Goal: Information Seeking & Learning: Check status

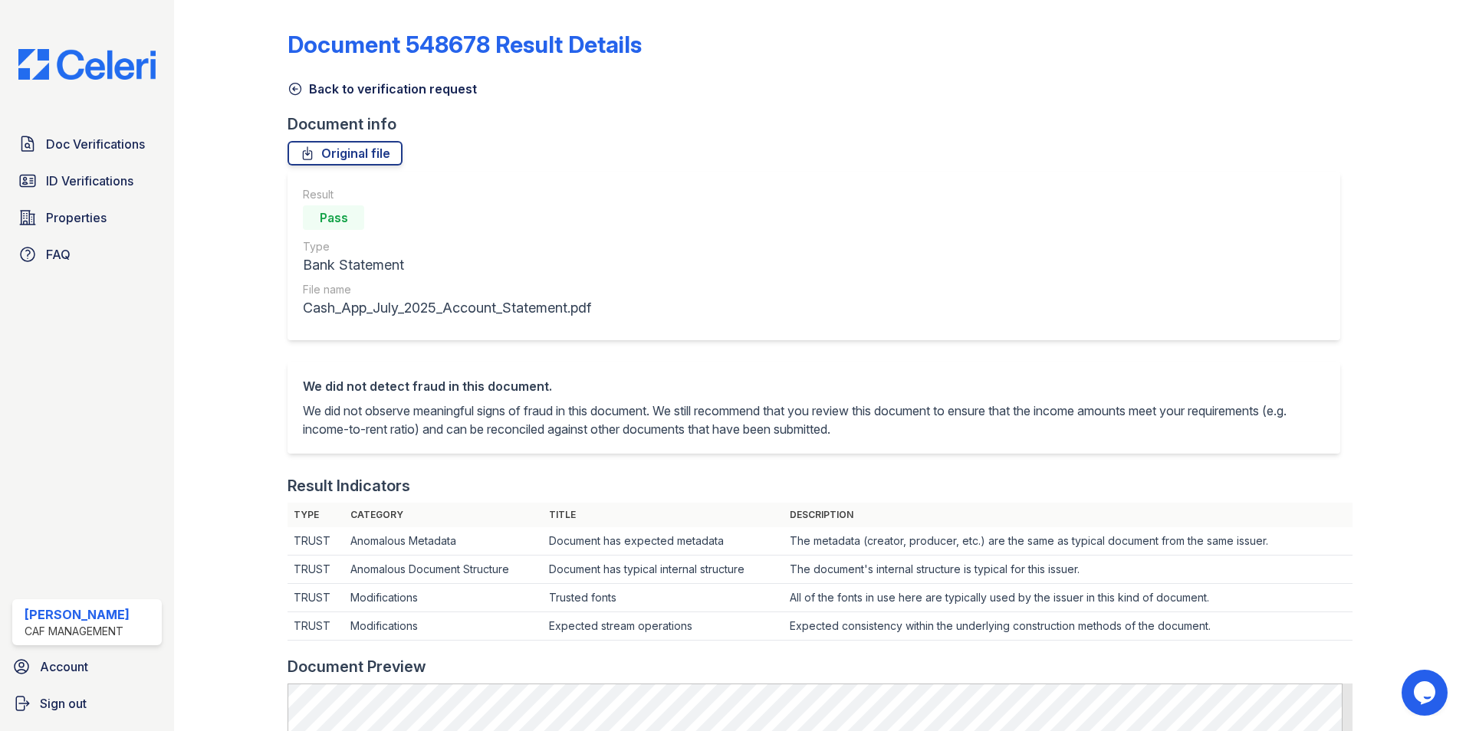
drag, startPoint x: 294, startPoint y: 91, endPoint x: 307, endPoint y: 295, distance: 204.4
click at [295, 91] on icon at bounding box center [294, 88] width 15 height 15
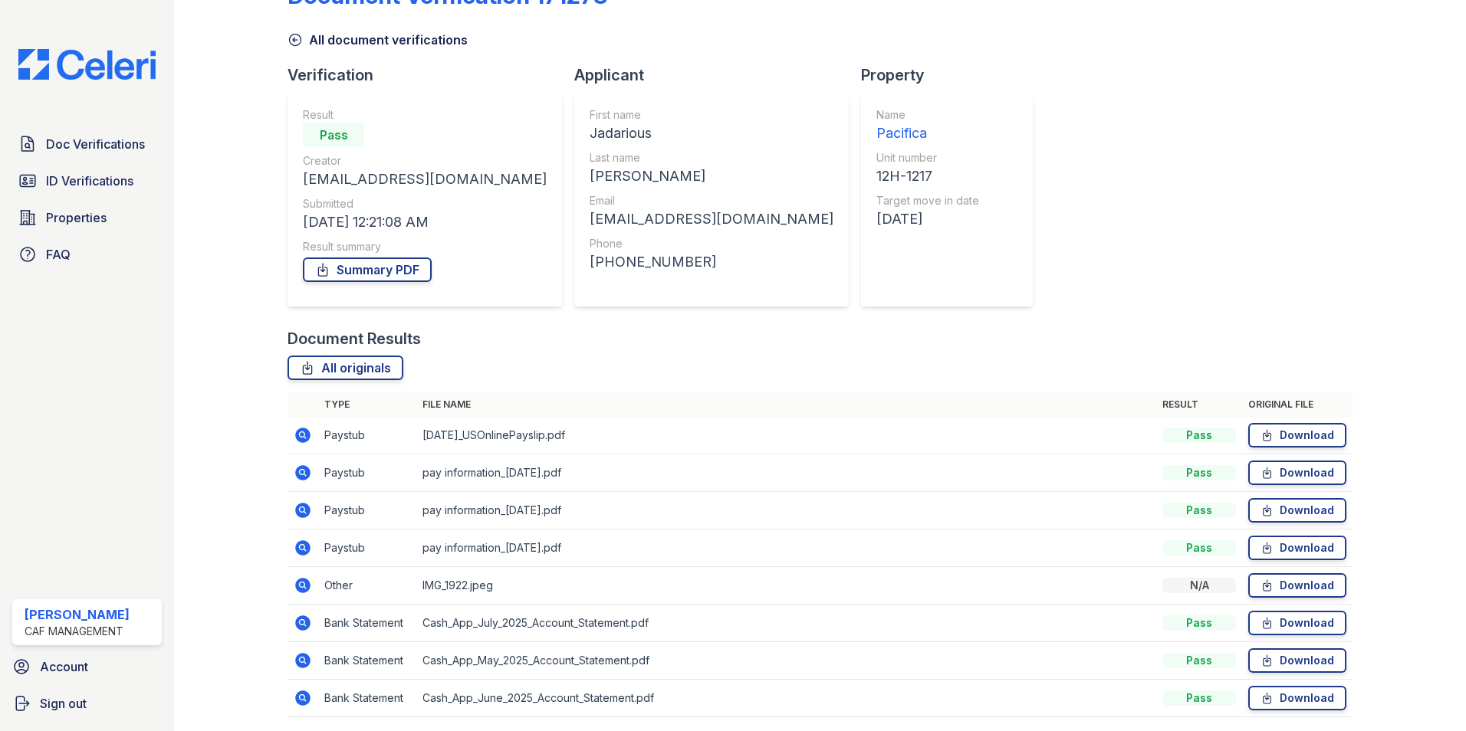
scroll to position [103, 0]
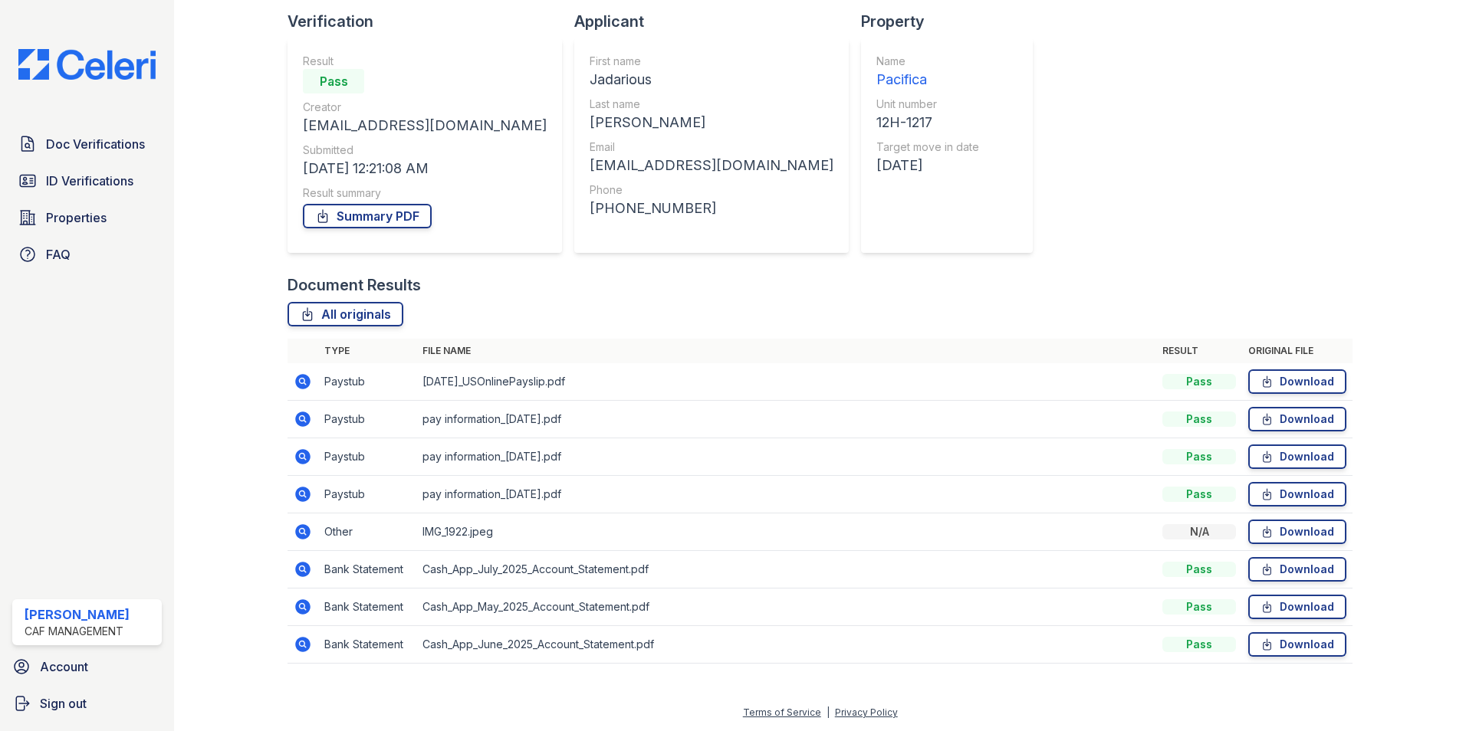
click at [300, 378] on icon at bounding box center [303, 382] width 18 height 18
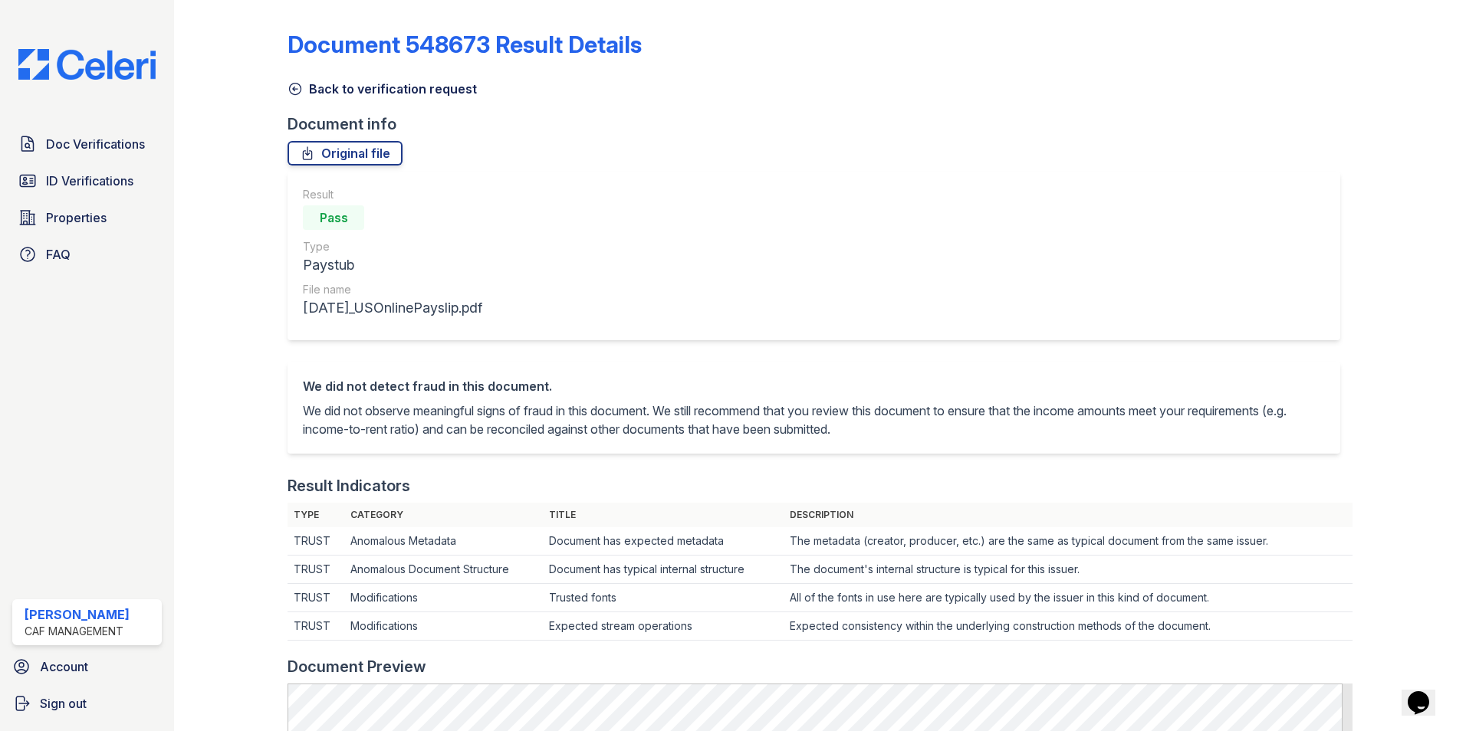
click at [291, 91] on icon at bounding box center [294, 88] width 15 height 15
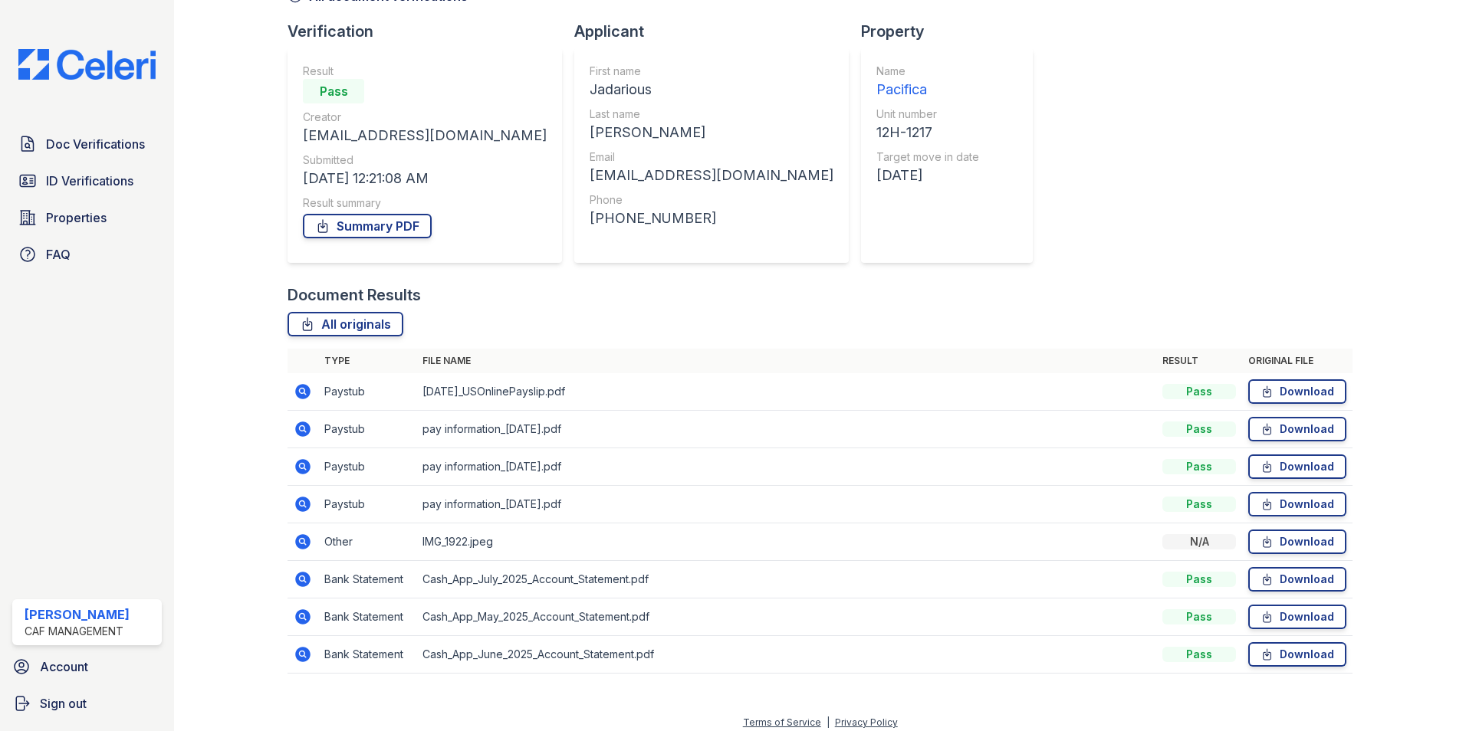
scroll to position [103, 0]
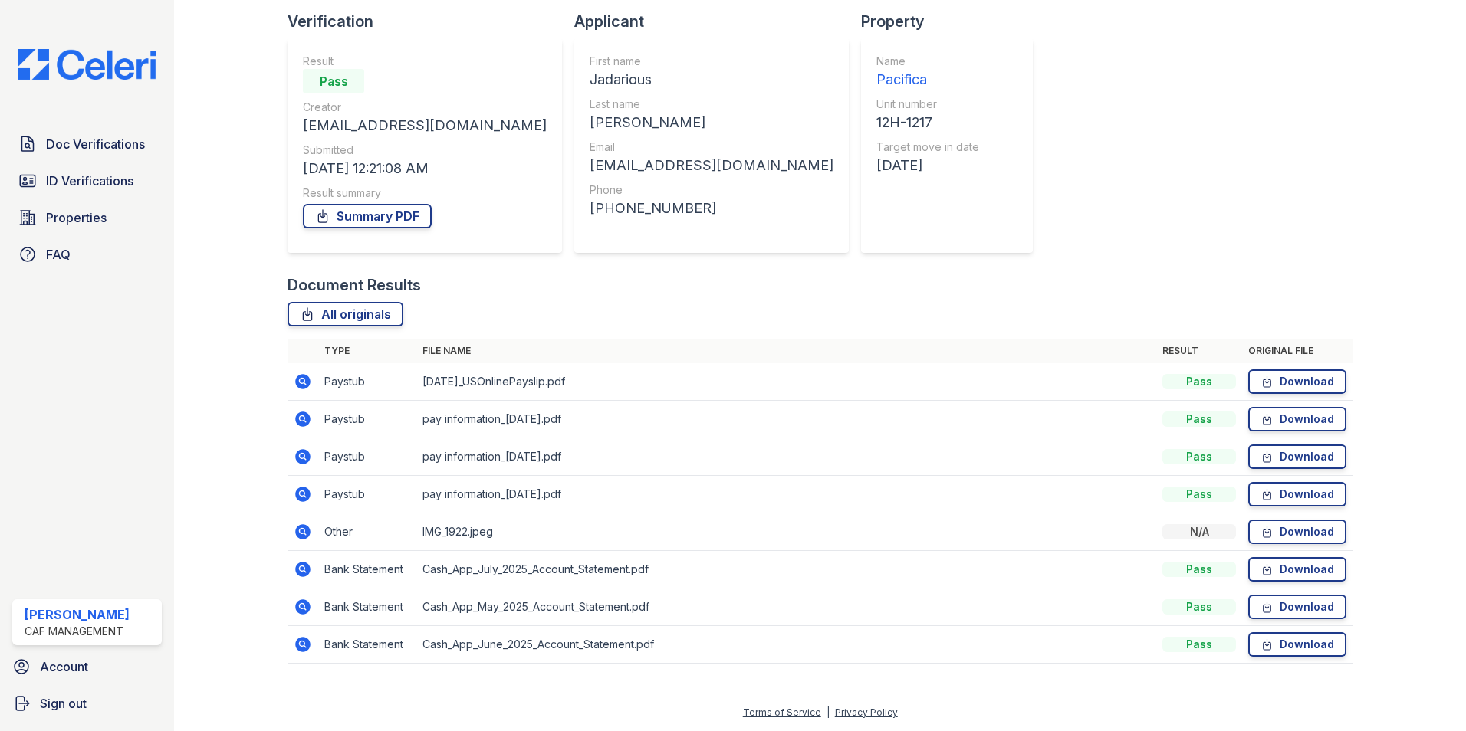
click at [298, 414] on icon at bounding box center [303, 419] width 18 height 18
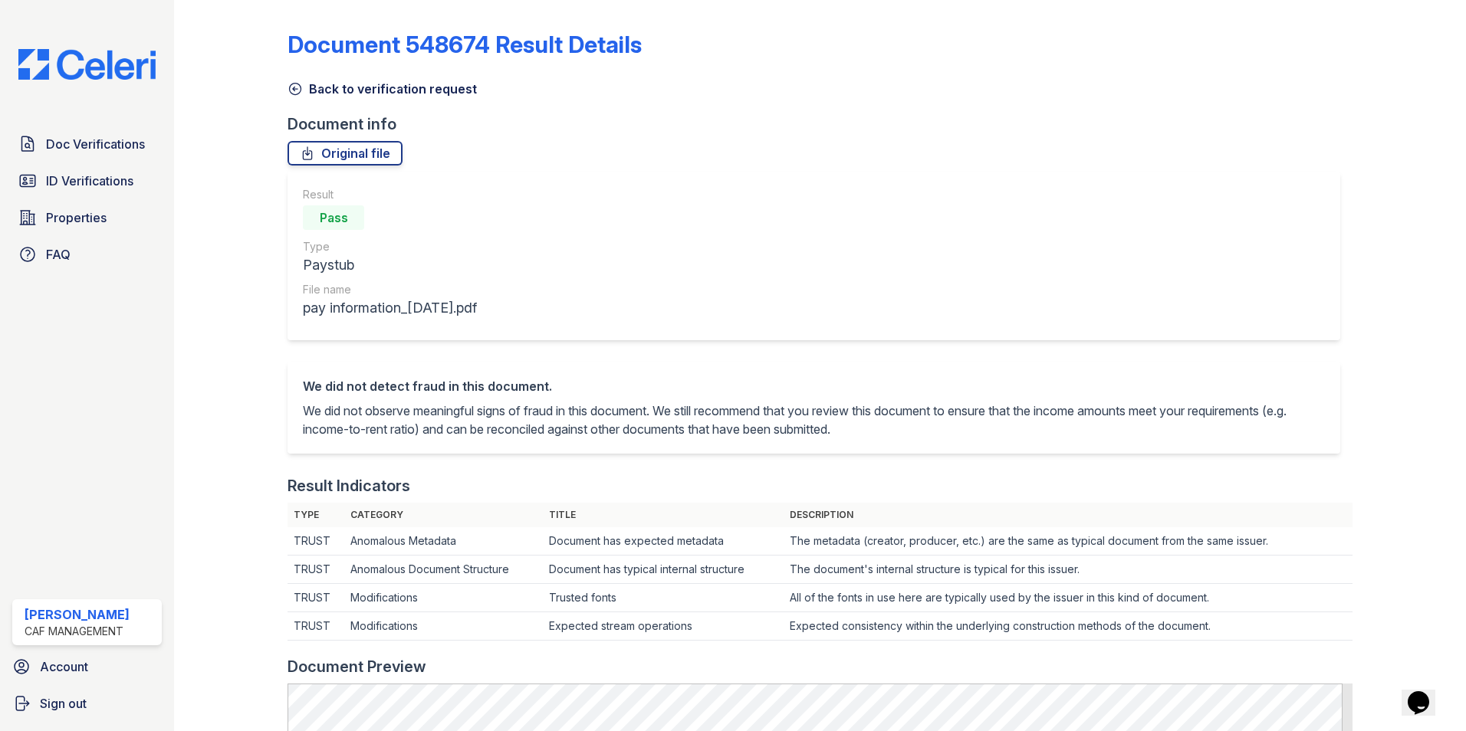
drag, startPoint x: 291, startPoint y: 97, endPoint x: 293, endPoint y: 106, distance: 9.5
click at [291, 97] on link "Back to verification request" at bounding box center [381, 89] width 189 height 18
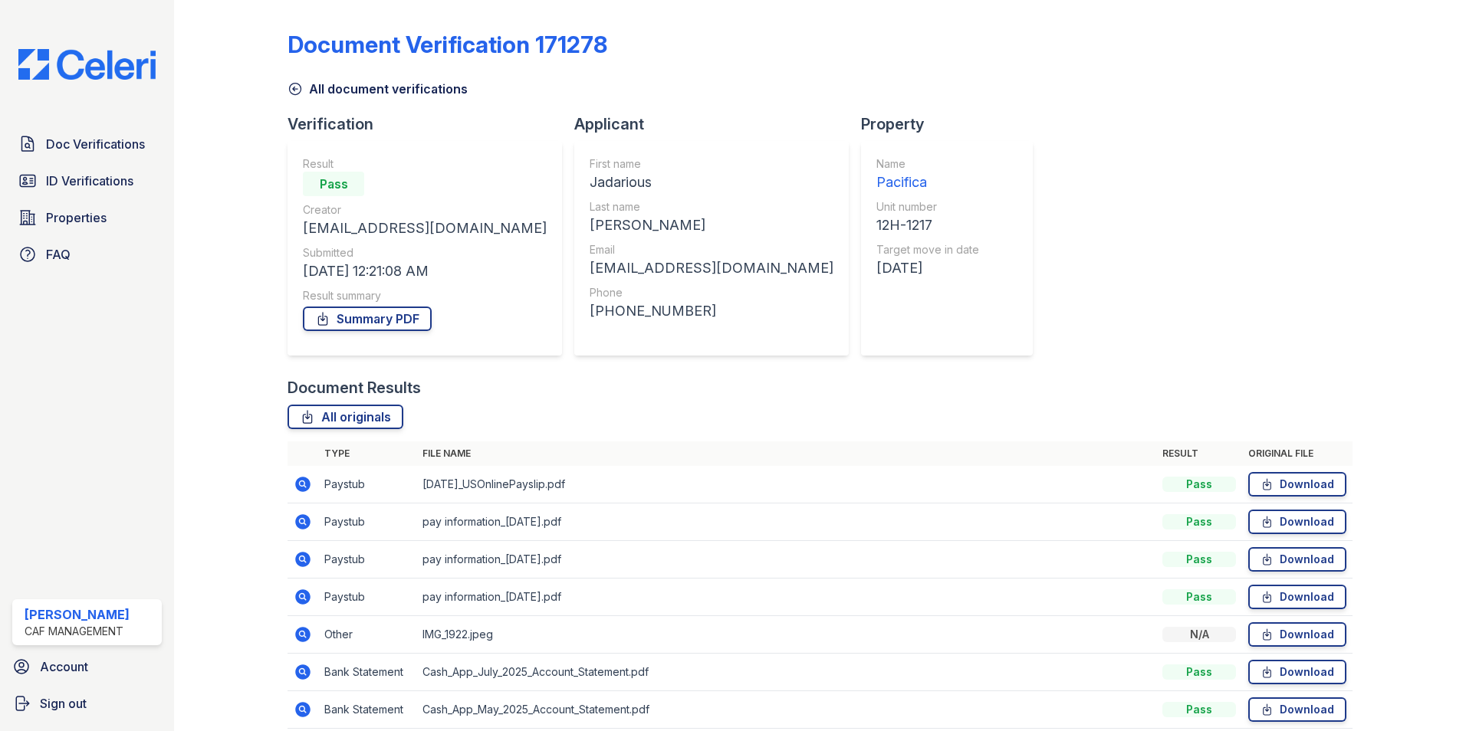
click at [300, 559] on icon at bounding box center [302, 559] width 4 height 4
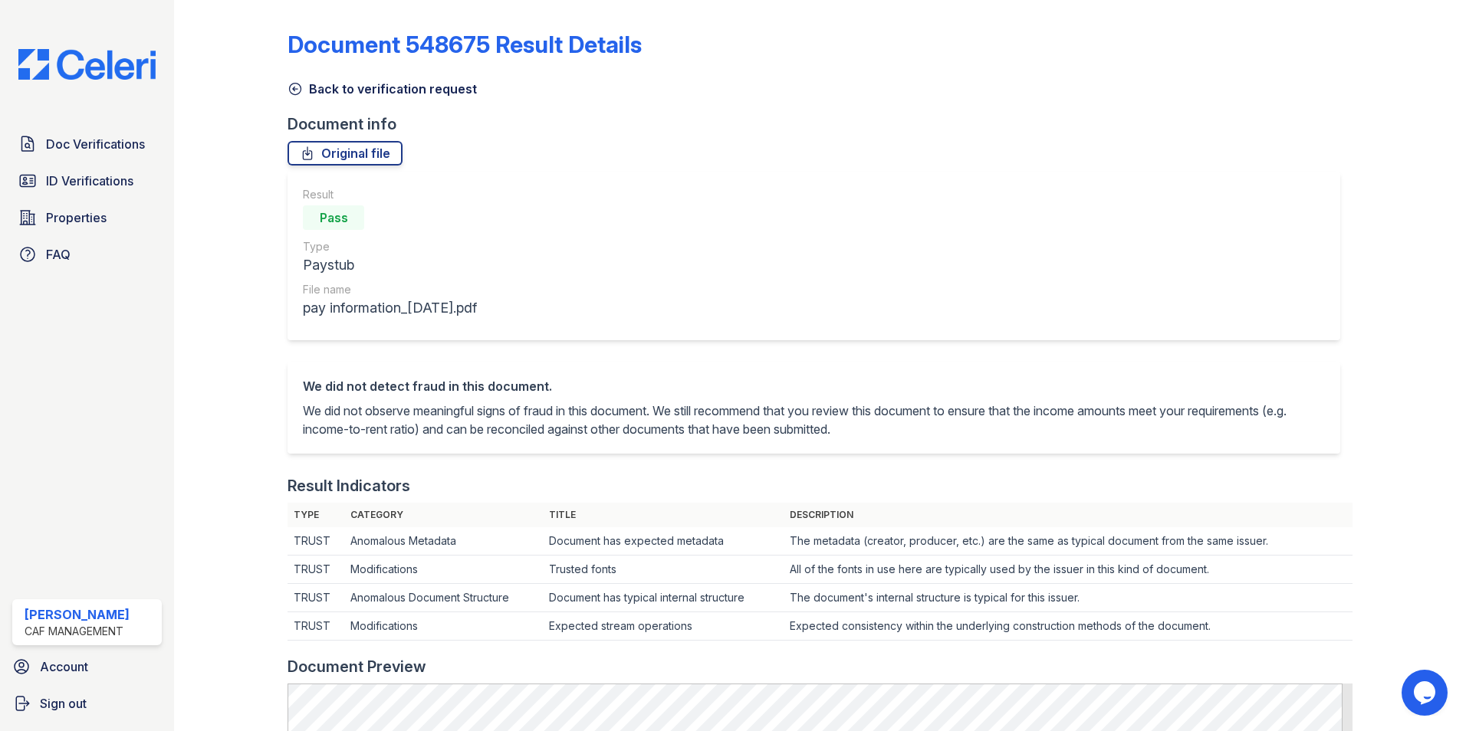
click at [300, 97] on link "Back to verification request" at bounding box center [381, 89] width 189 height 18
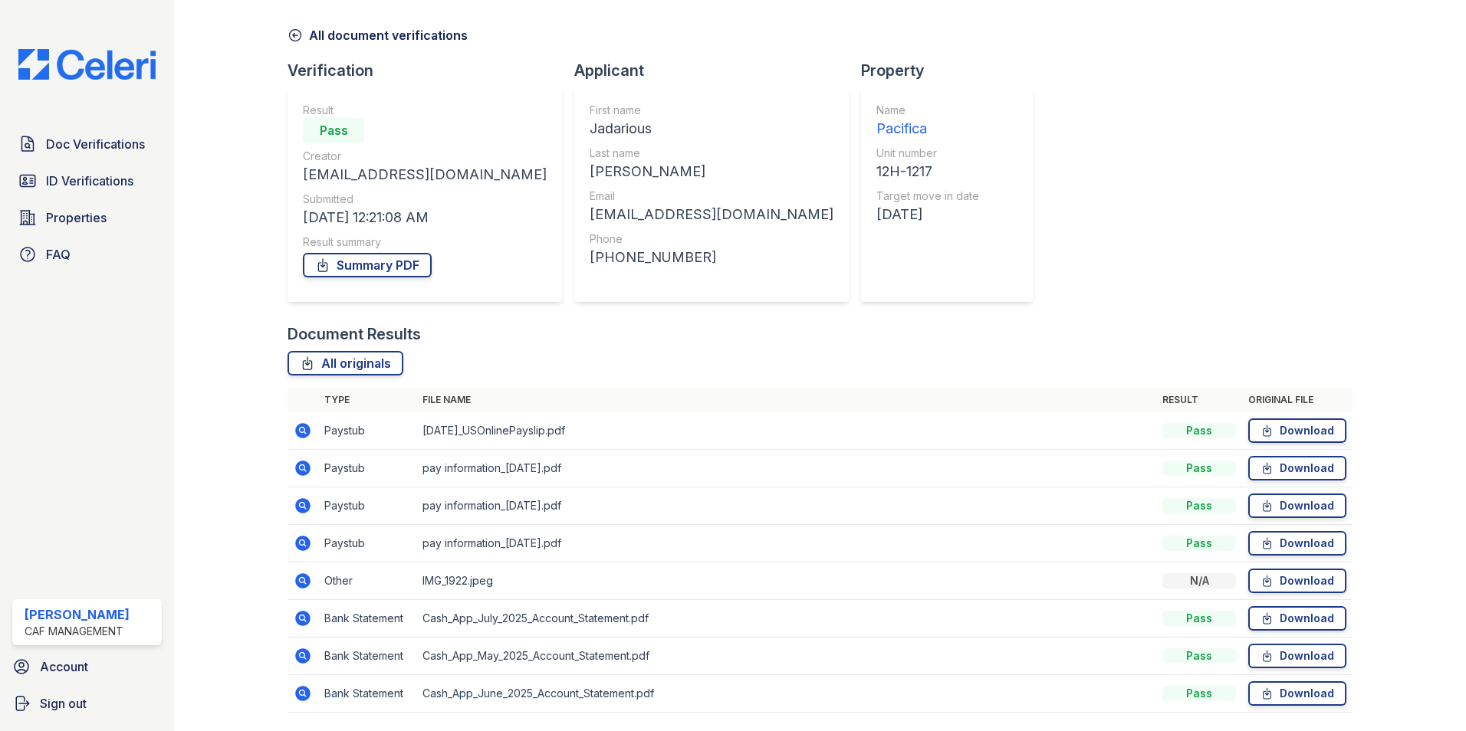
scroll to position [77, 0]
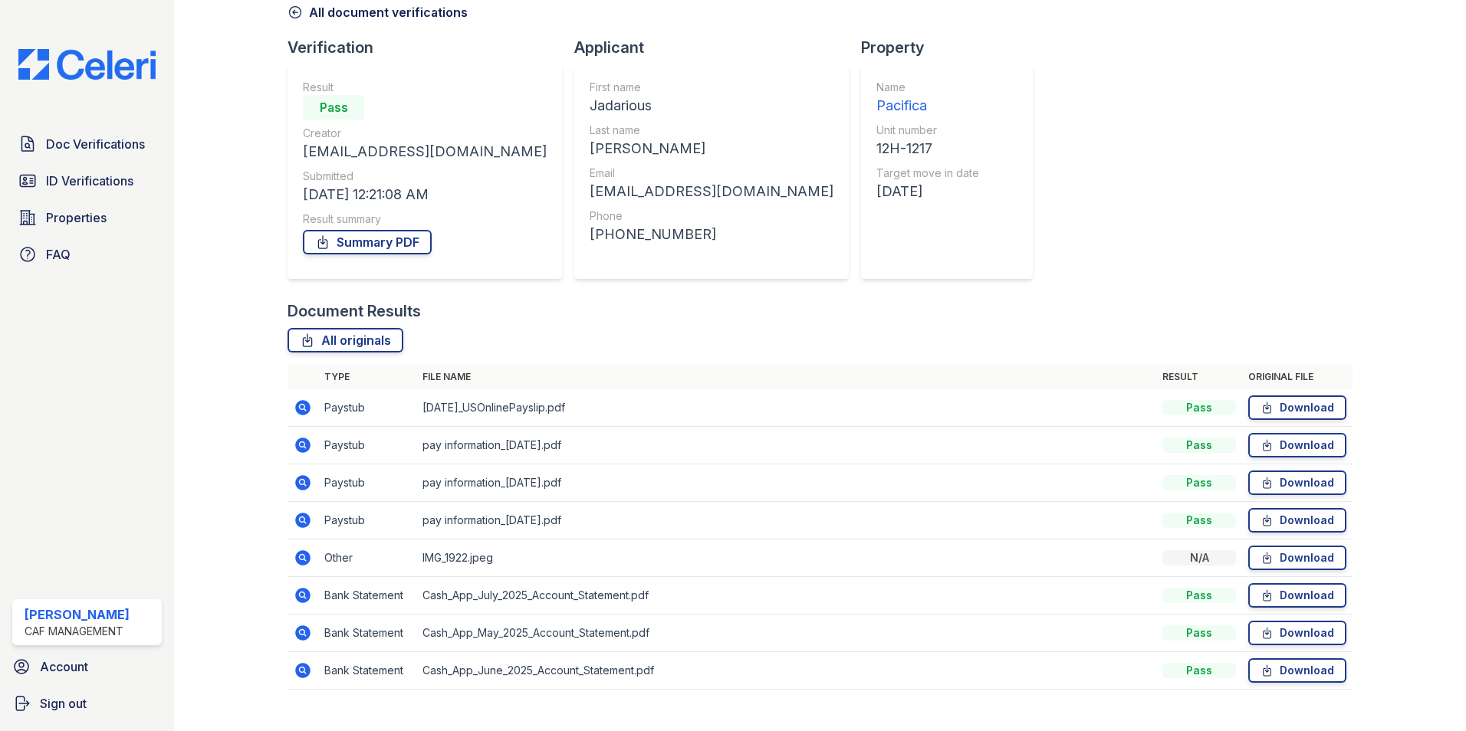
click at [305, 517] on icon at bounding box center [302, 520] width 15 height 15
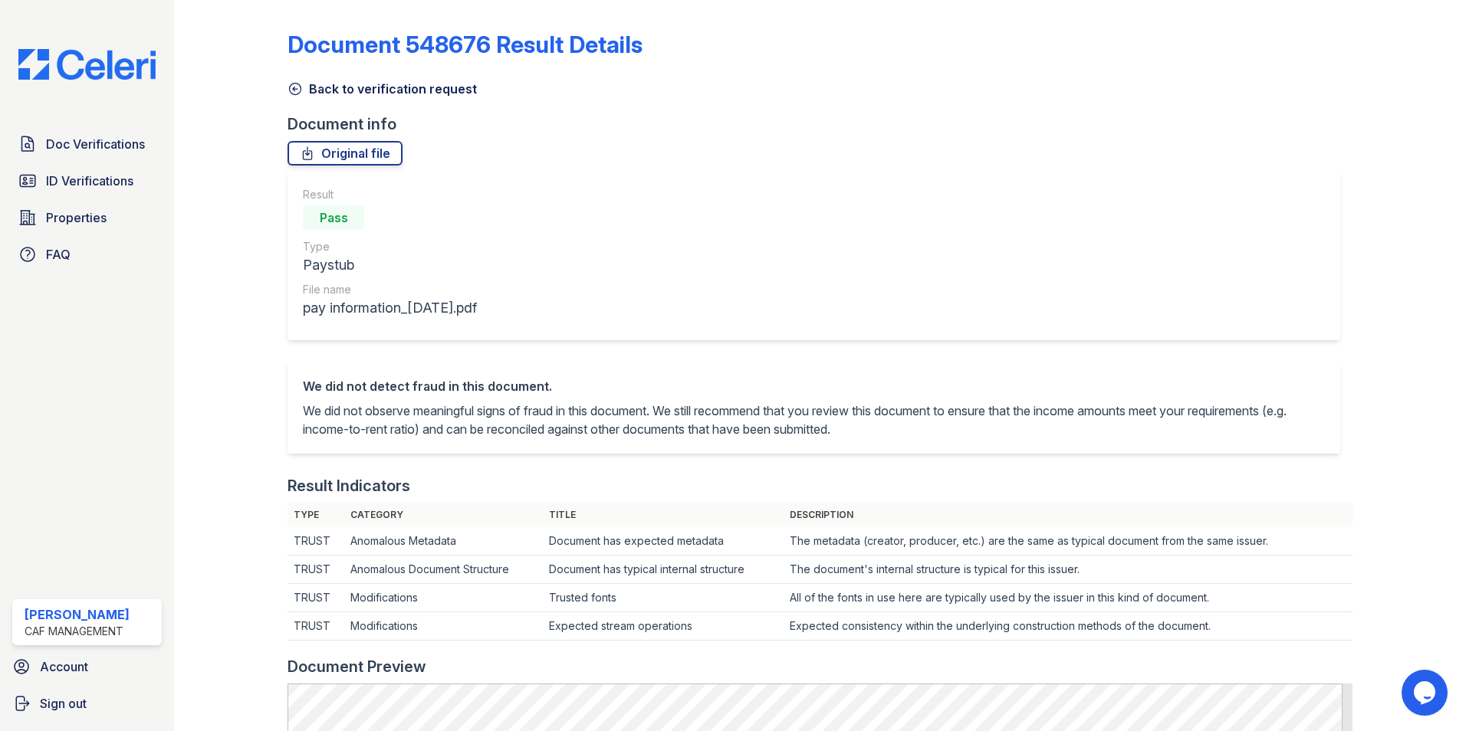
click at [290, 90] on icon at bounding box center [294, 88] width 15 height 15
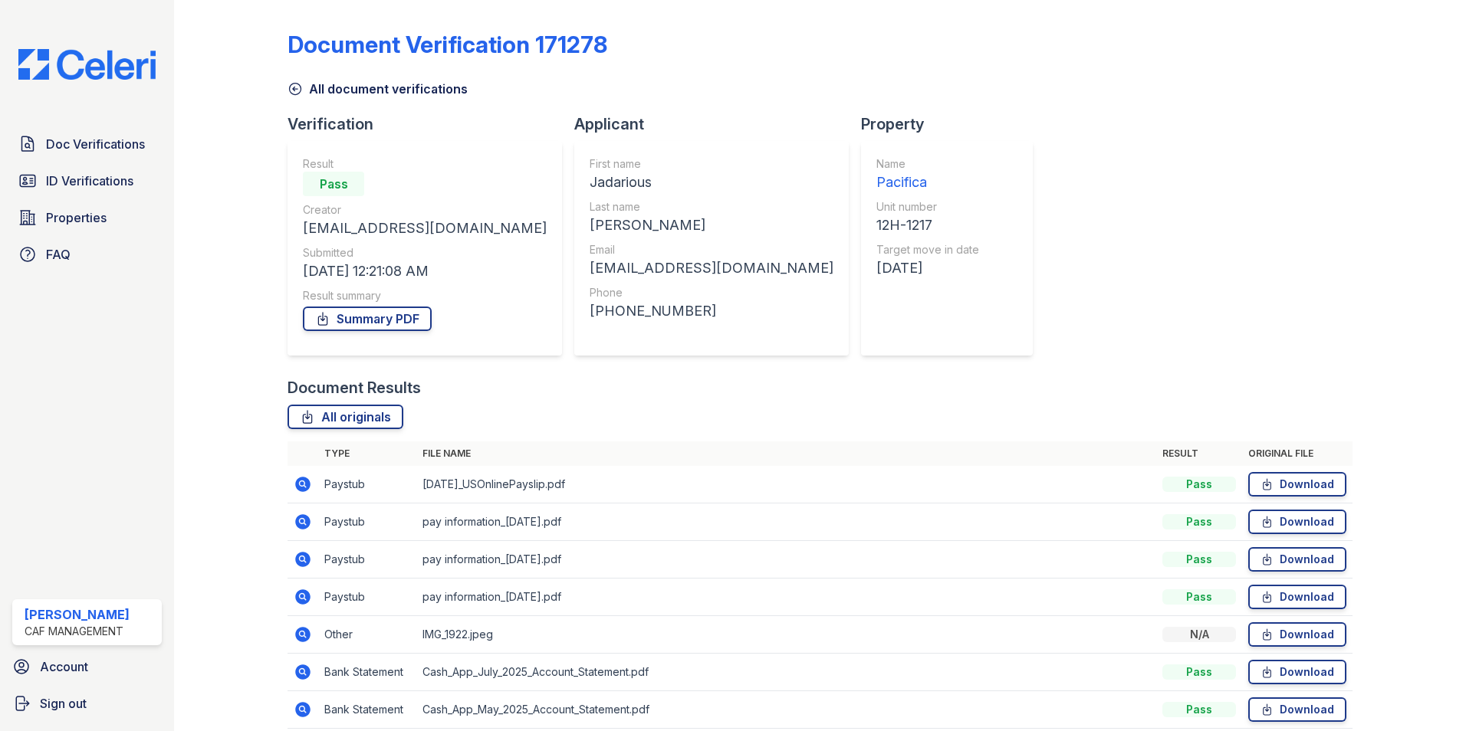
click at [292, 87] on icon at bounding box center [294, 88] width 15 height 15
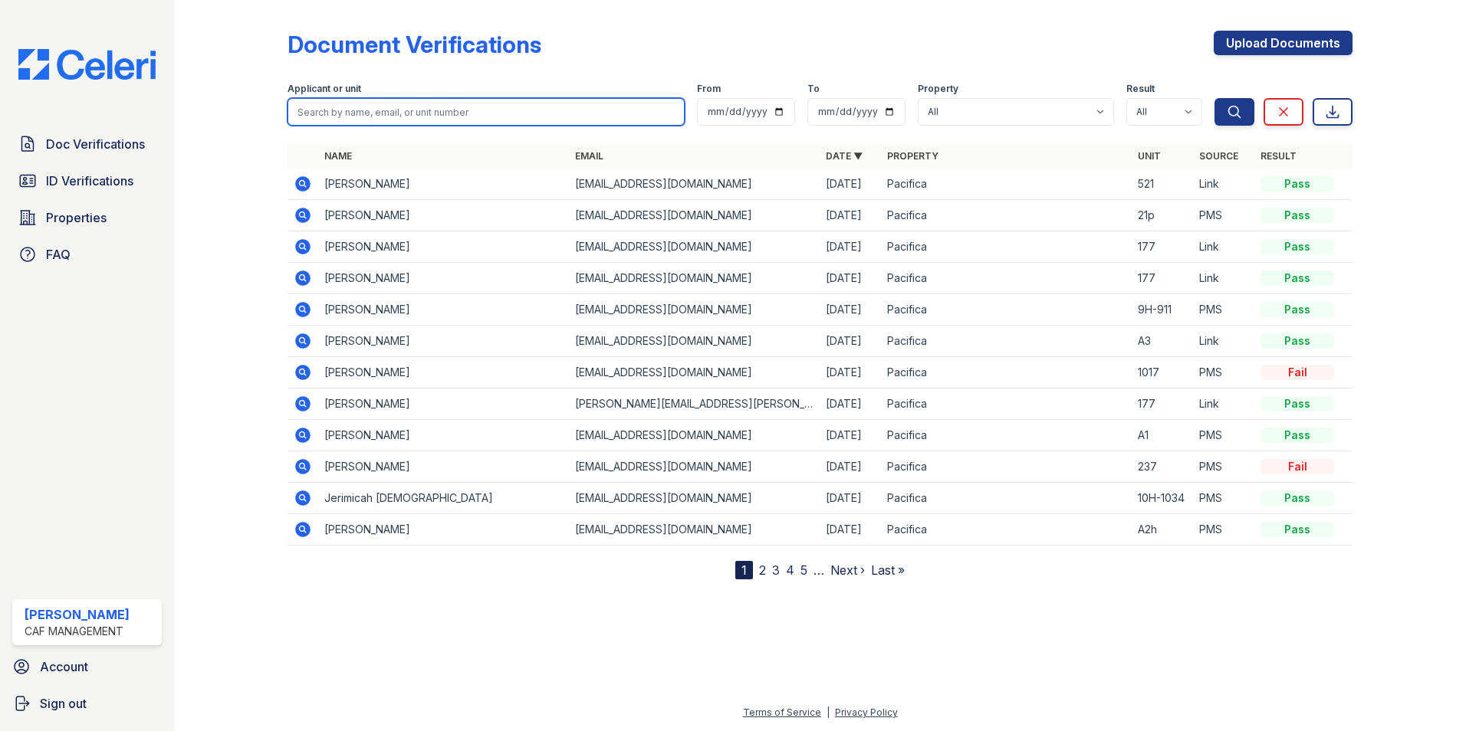
drag, startPoint x: 375, startPoint y: 108, endPoint x: 586, endPoint y: 120, distance: 211.9
click at [375, 108] on input "search" at bounding box center [485, 112] width 397 height 28
type input "davis"
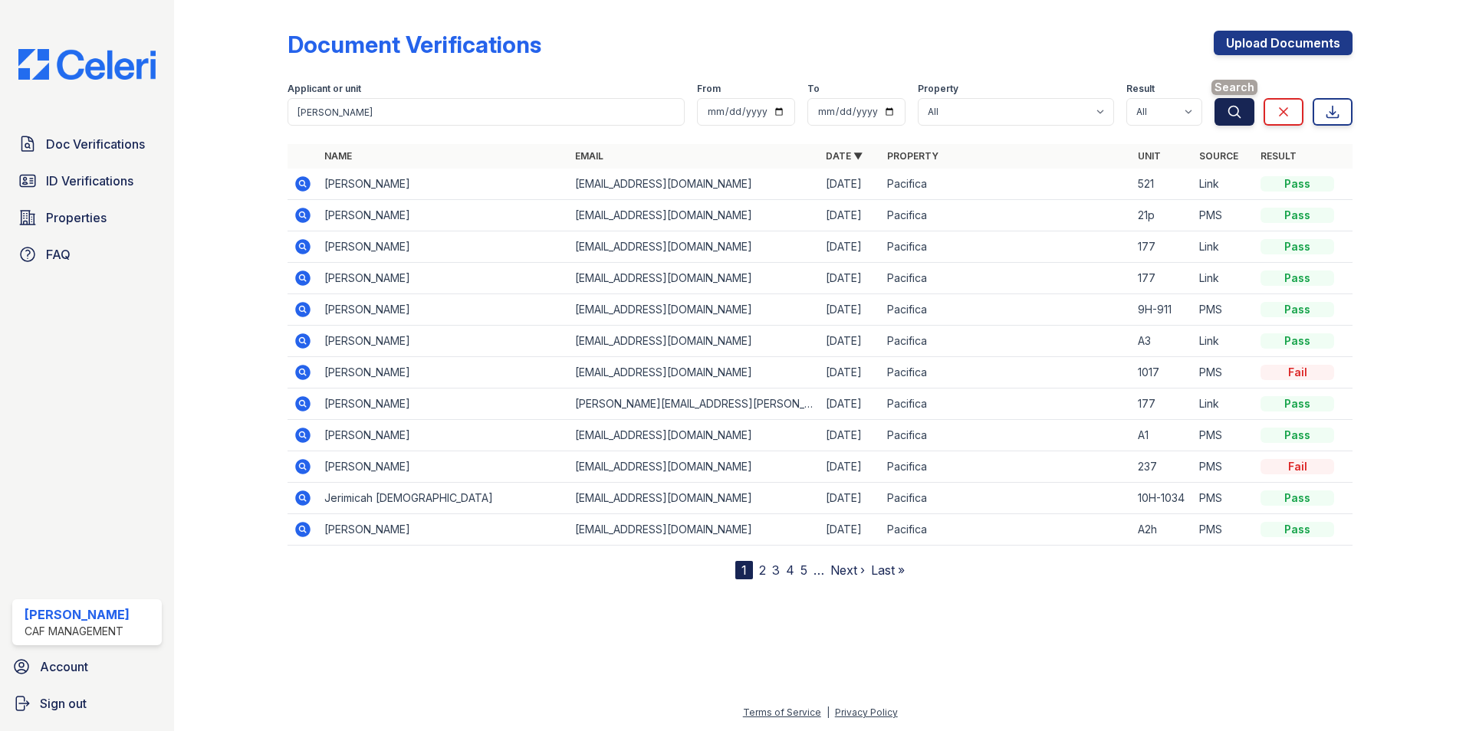
click at [1233, 107] on icon "submit" at bounding box center [1234, 111] width 15 height 15
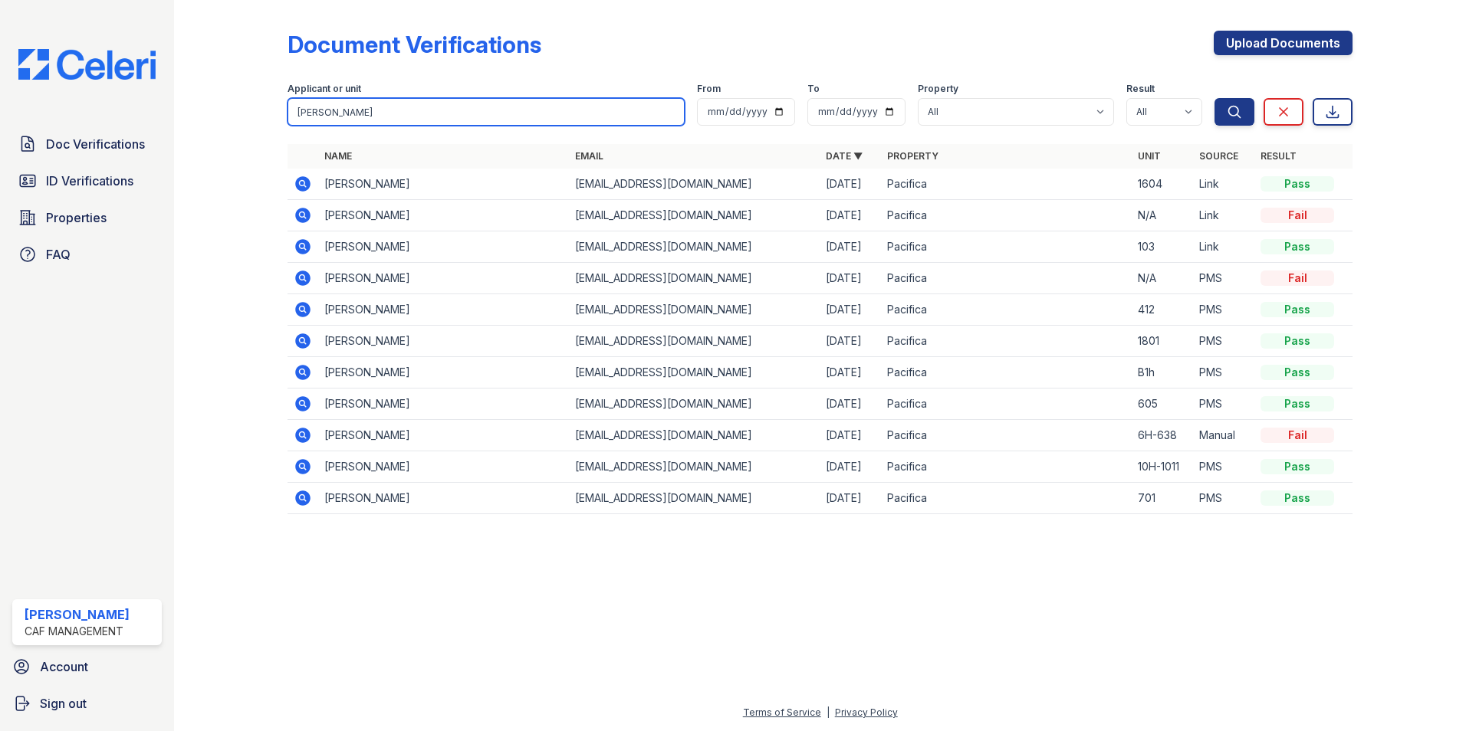
click at [359, 110] on input "davis" at bounding box center [485, 112] width 397 height 28
type input "jessica"
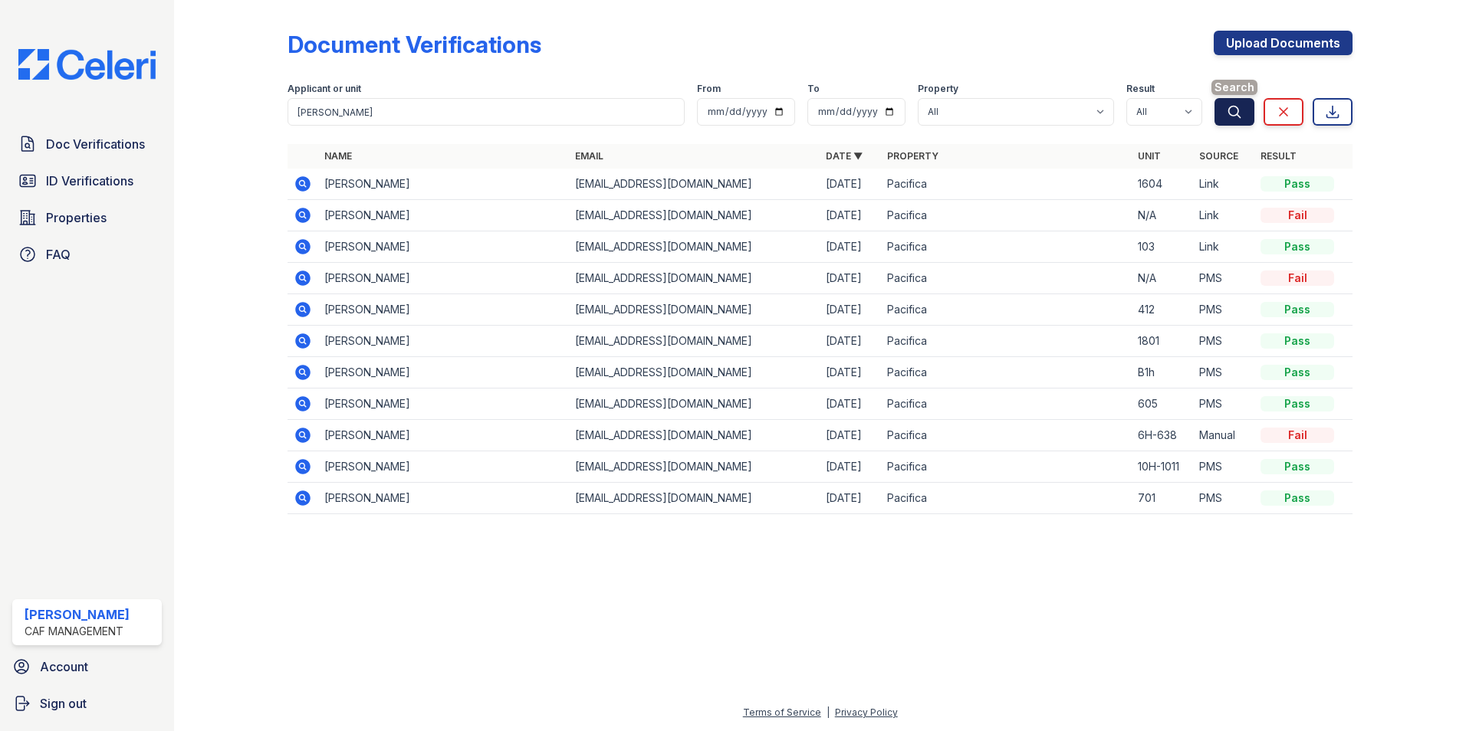
click at [1233, 110] on icon "submit" at bounding box center [1234, 111] width 15 height 15
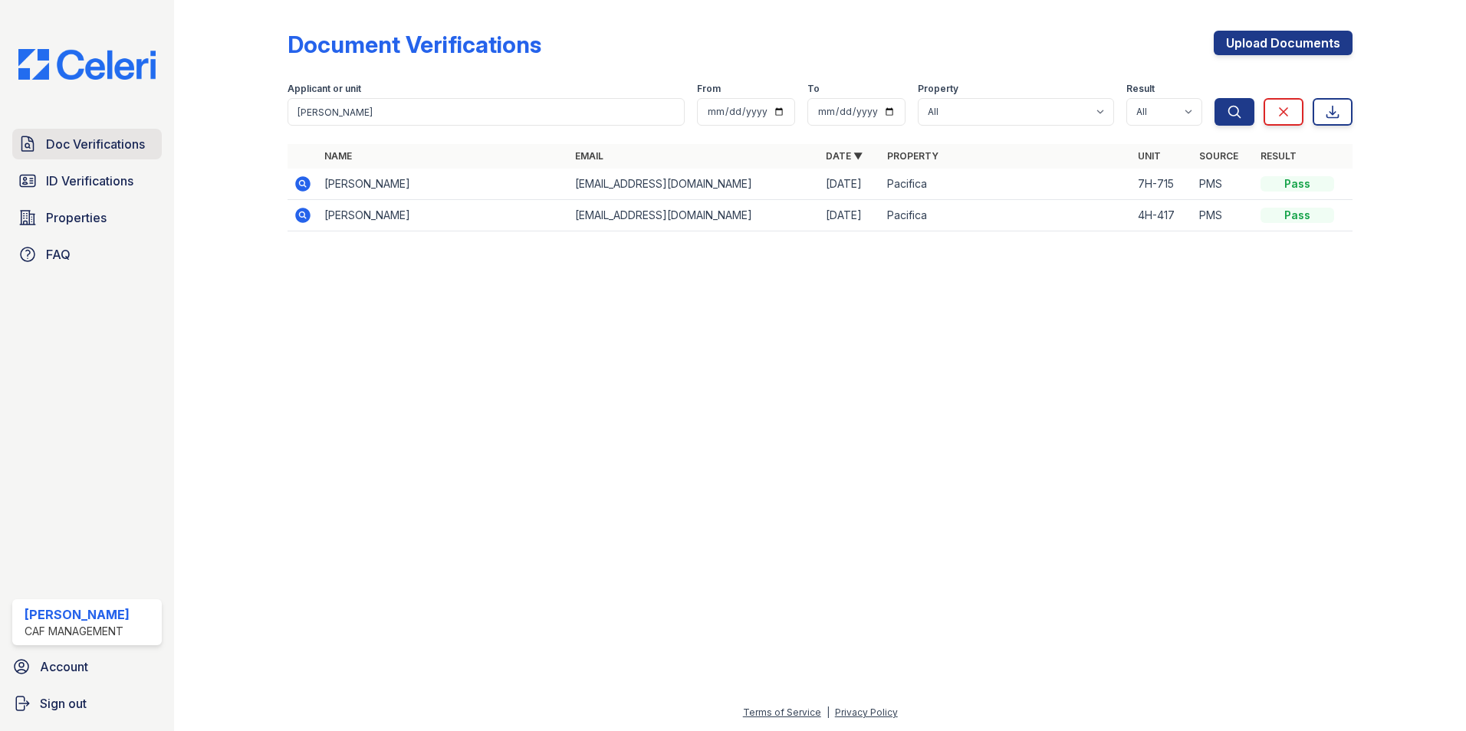
click at [110, 149] on span "Doc Verifications" at bounding box center [95, 144] width 99 height 18
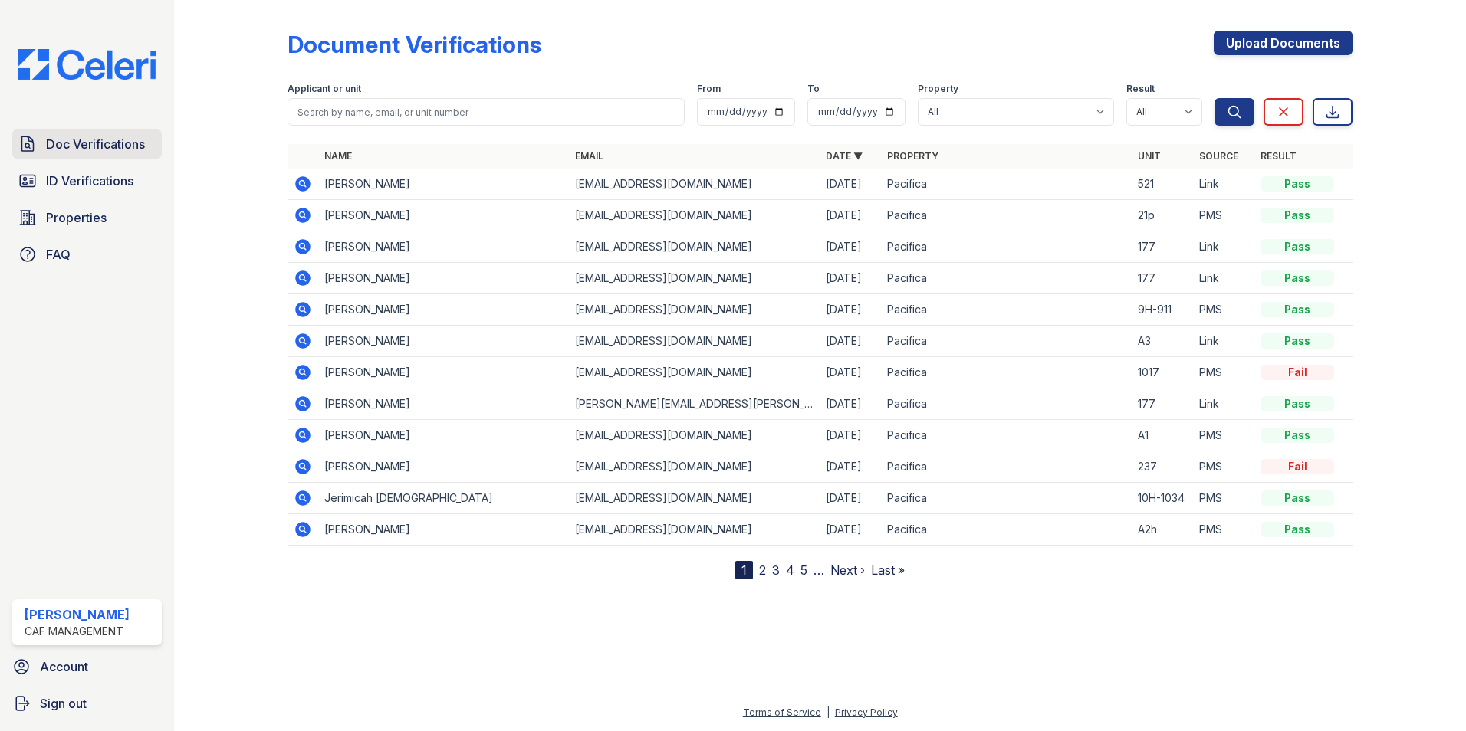
click at [113, 147] on span "Doc Verifications" at bounding box center [95, 144] width 99 height 18
click at [363, 123] on input "search" at bounding box center [485, 112] width 397 height 28
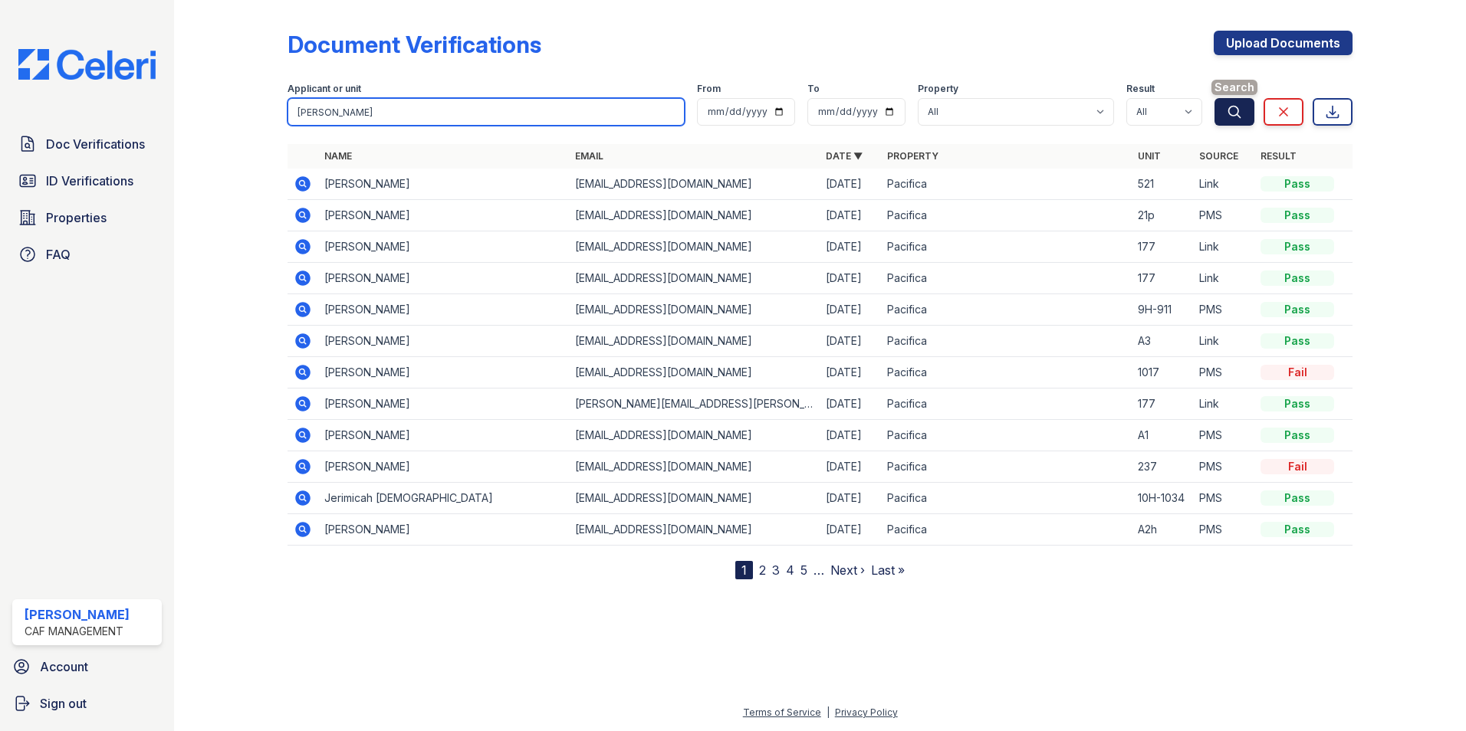
type input "jessica davis"
click at [1230, 112] on icon "submit" at bounding box center [1234, 111] width 15 height 15
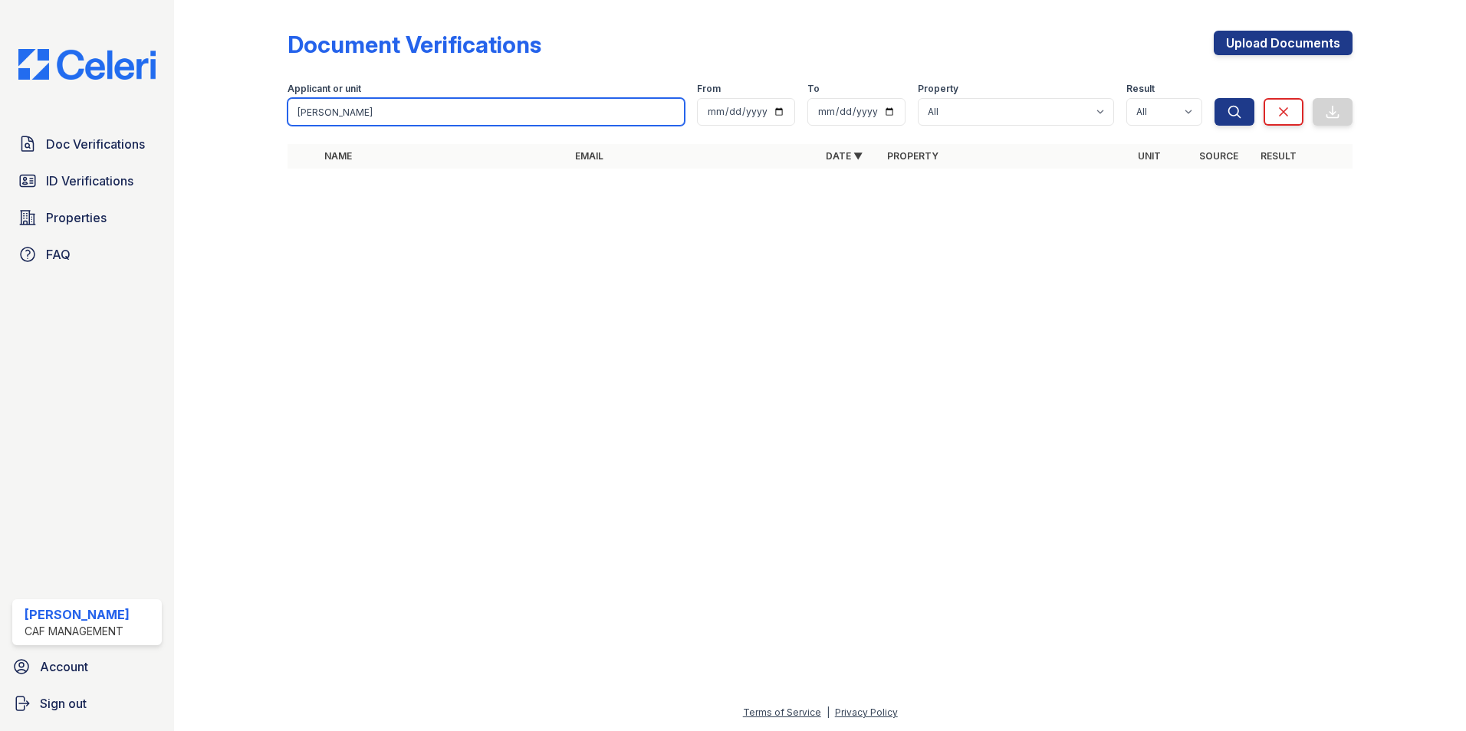
click at [396, 113] on input "jessica davis" at bounding box center [485, 112] width 397 height 28
type input "ruff"
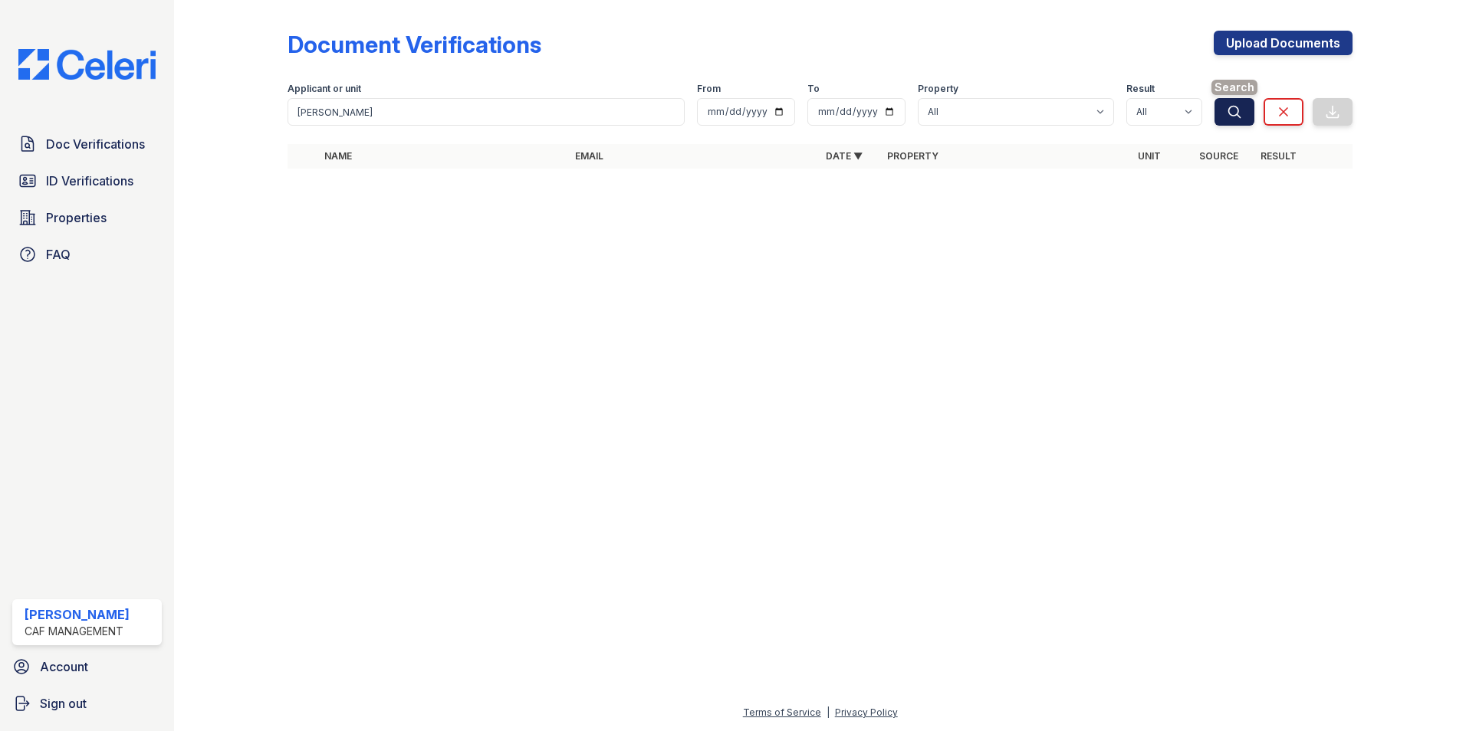
click at [1240, 120] on button "Search" at bounding box center [1234, 112] width 40 height 28
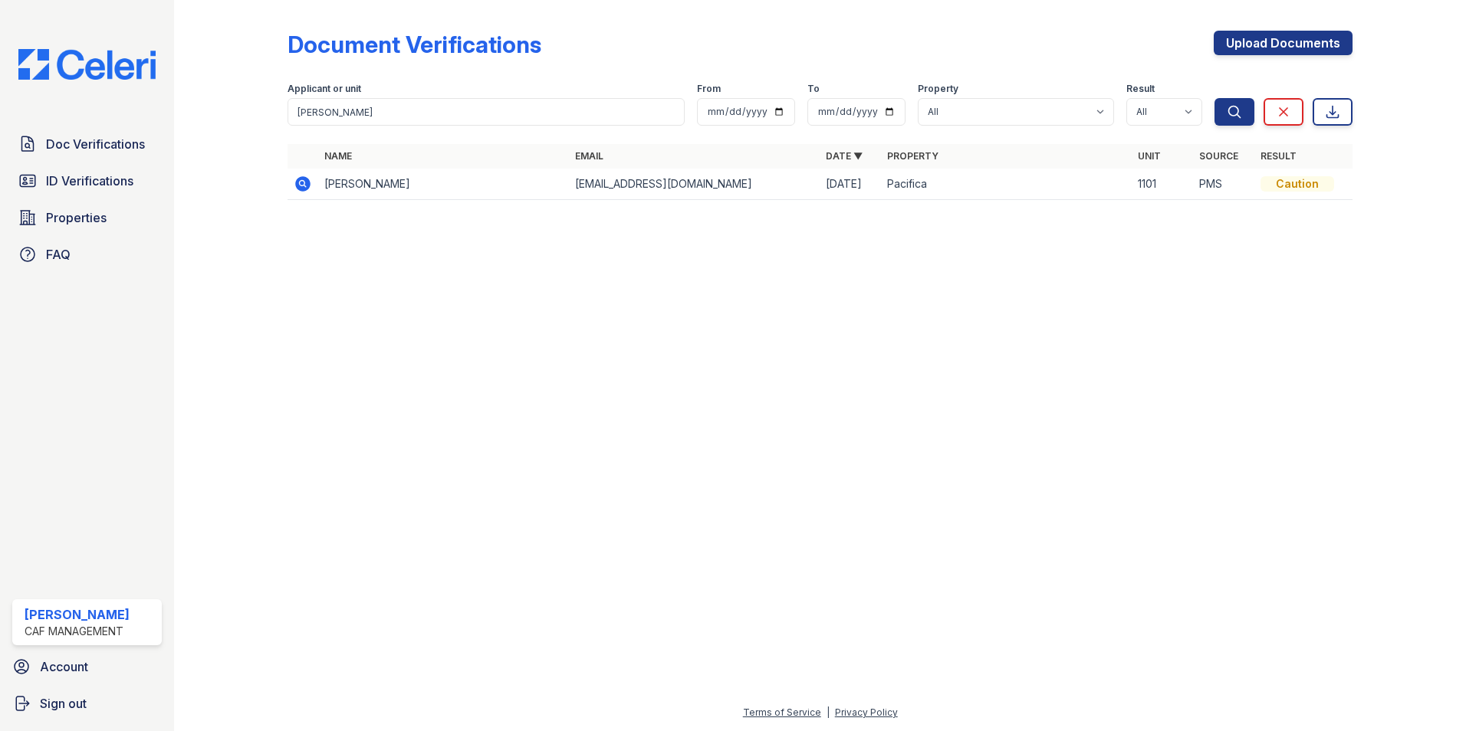
click at [298, 184] on icon at bounding box center [302, 183] width 15 height 15
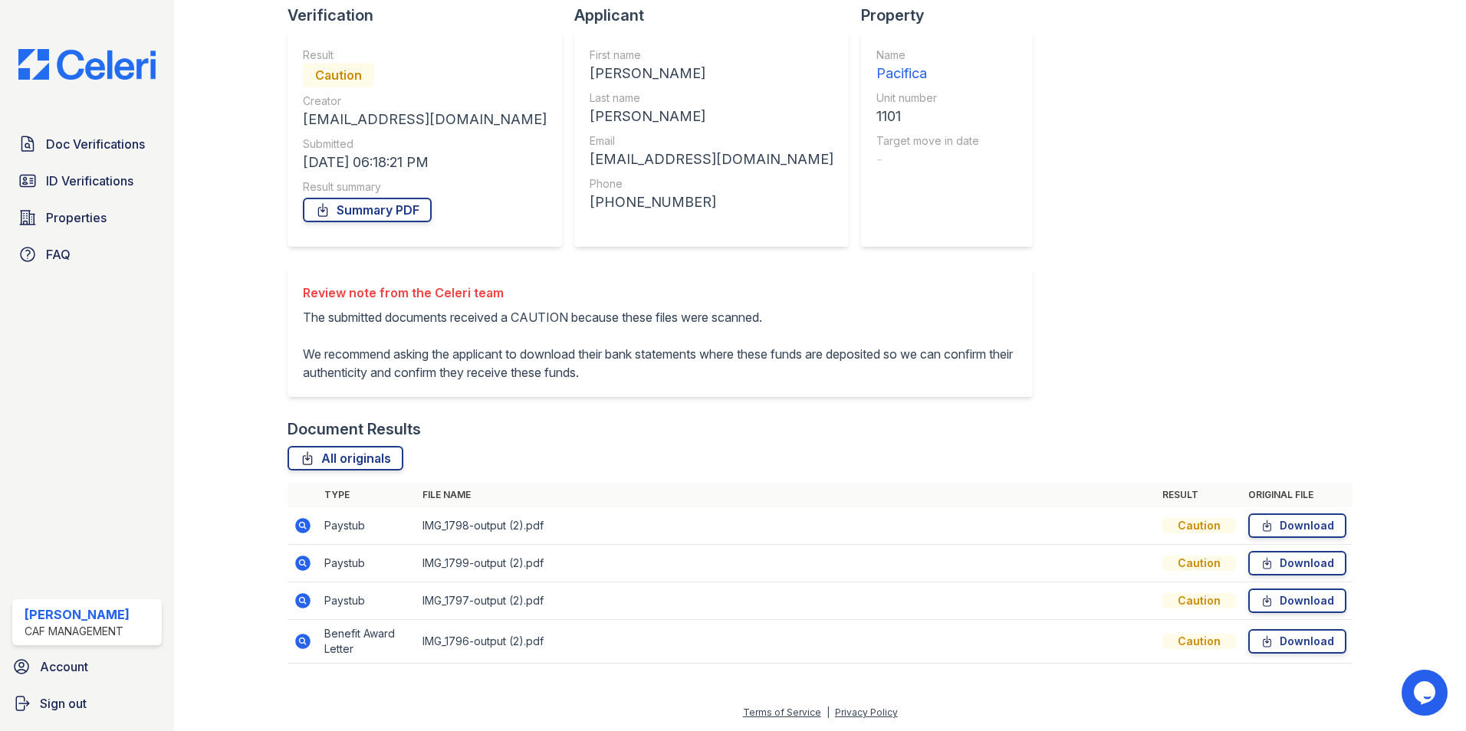
click at [299, 642] on icon at bounding box center [303, 641] width 18 height 18
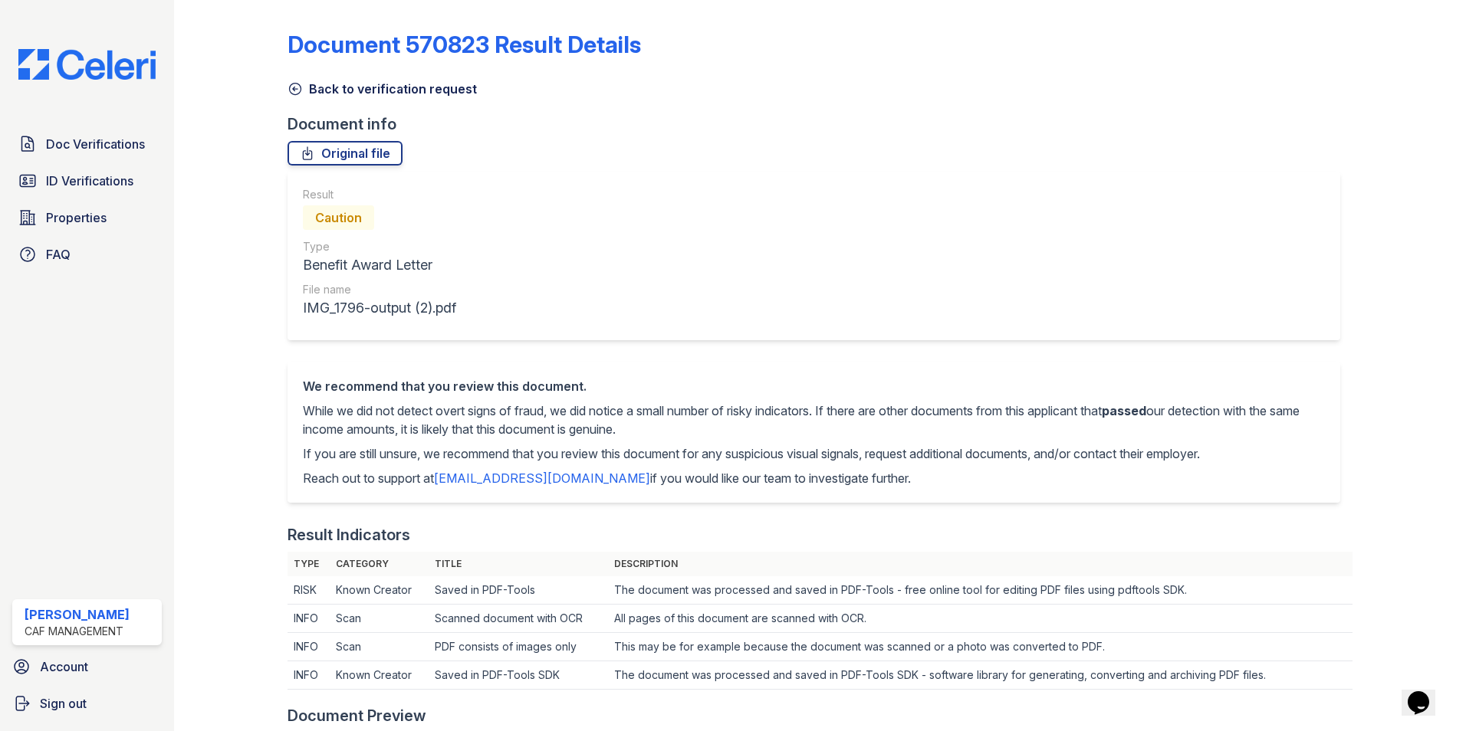
click at [295, 84] on icon at bounding box center [294, 88] width 15 height 15
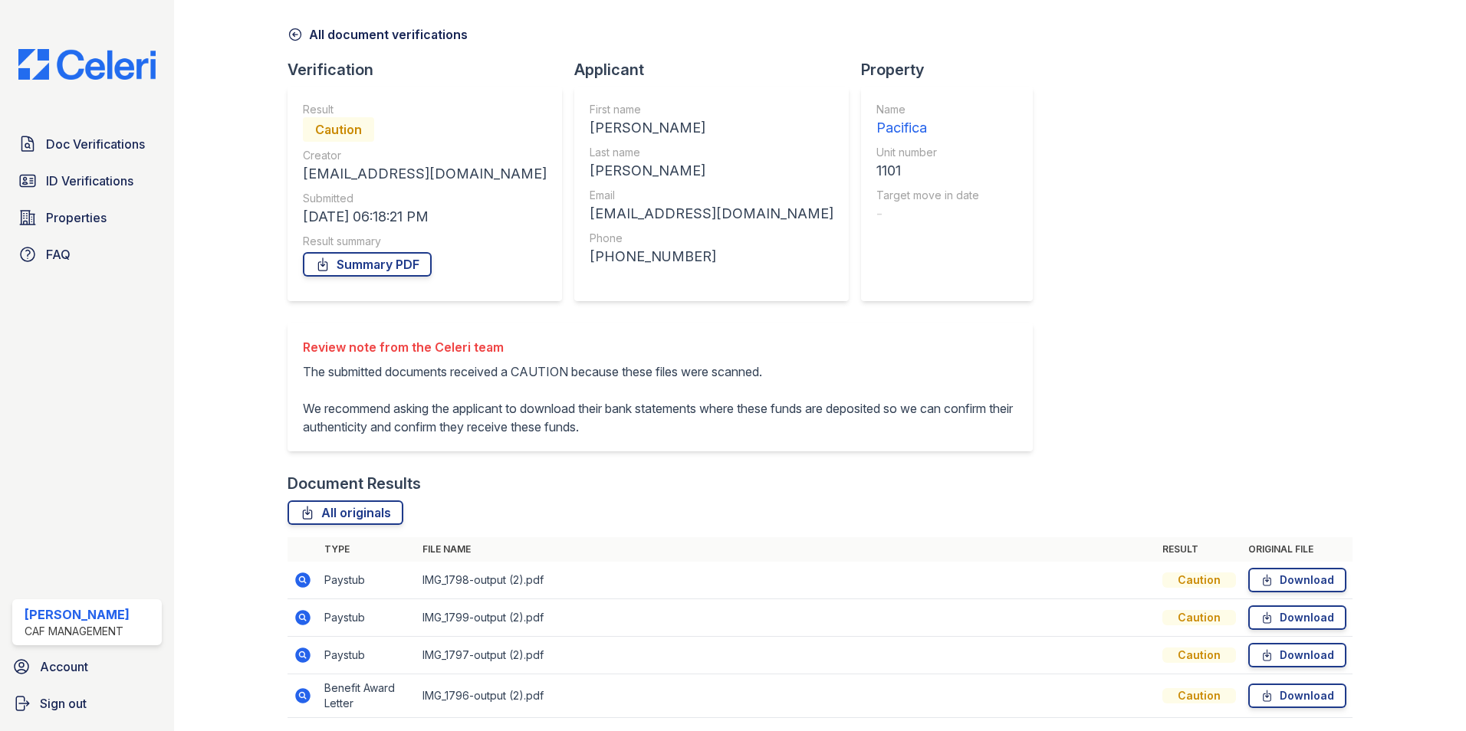
scroll to position [109, 0]
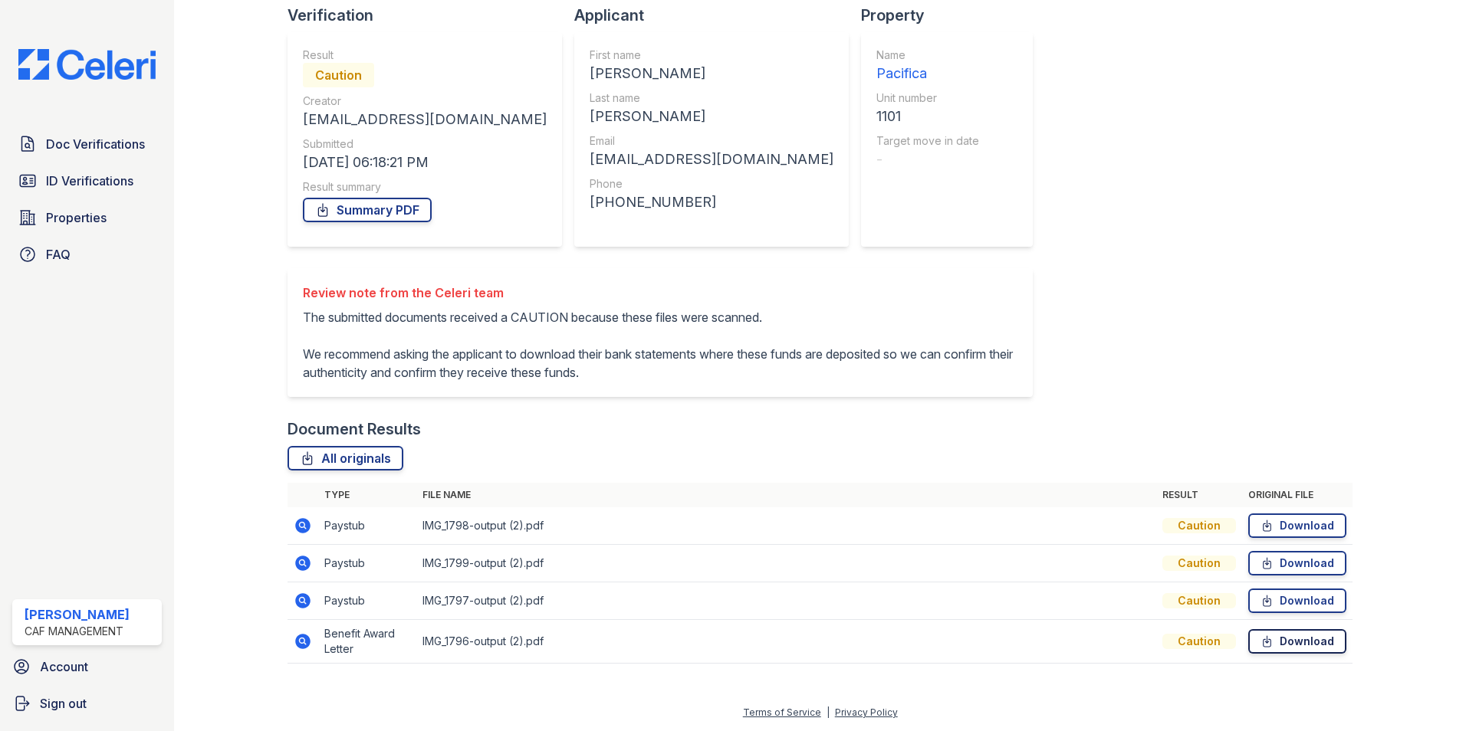
click at [1282, 639] on link "Download" at bounding box center [1297, 641] width 98 height 25
drag, startPoint x: 300, startPoint y: 596, endPoint x: 320, endPoint y: 600, distance: 20.5
click at [301, 596] on icon at bounding box center [302, 600] width 15 height 15
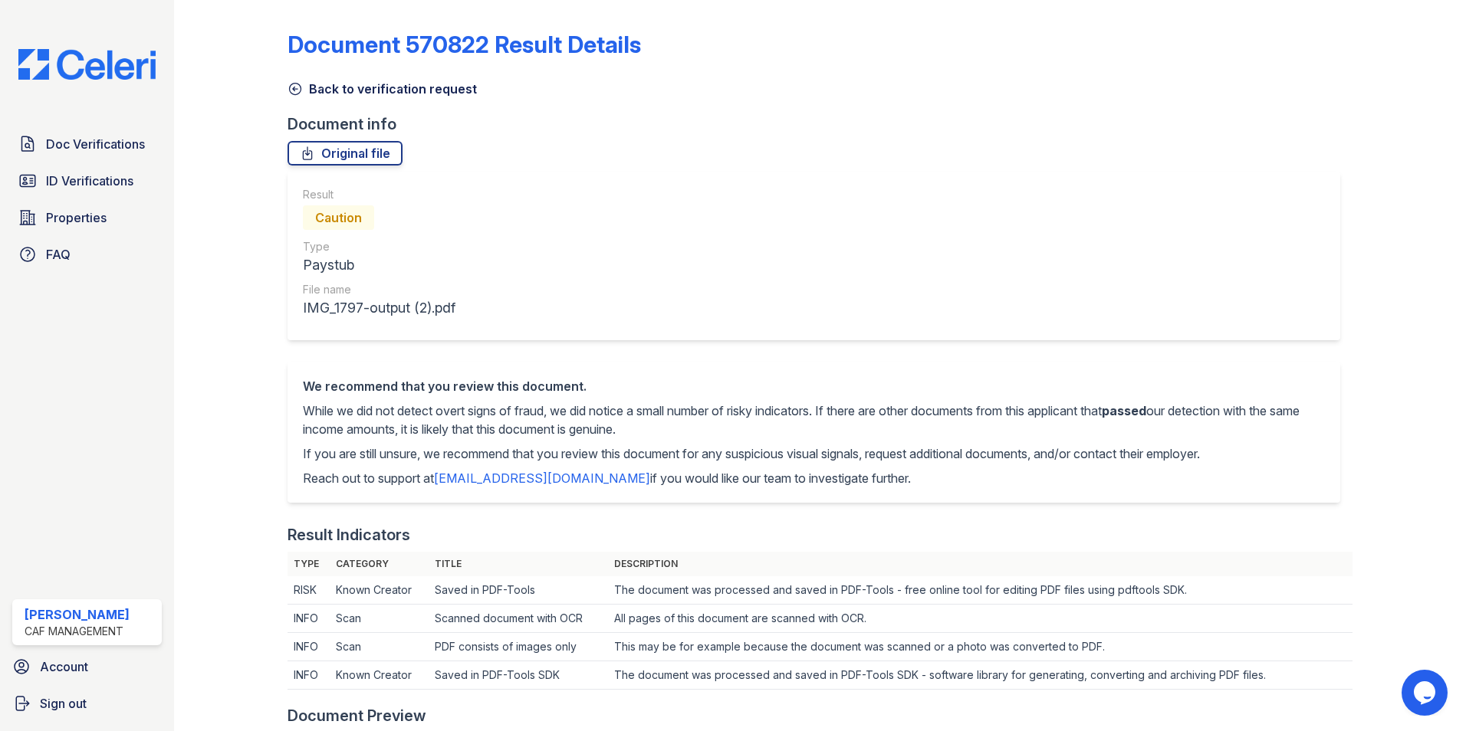
click at [294, 86] on icon at bounding box center [294, 88] width 15 height 15
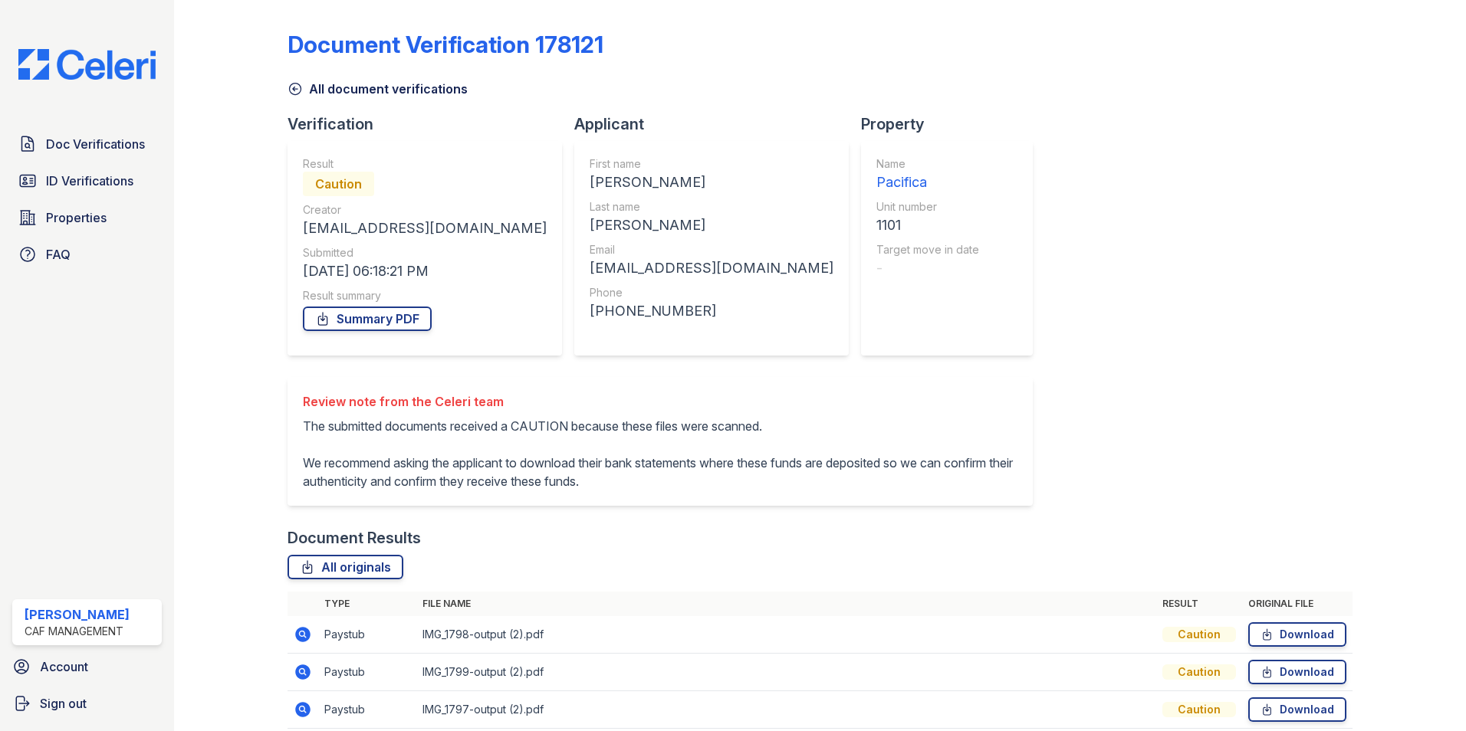
click at [295, 90] on icon at bounding box center [294, 88] width 15 height 15
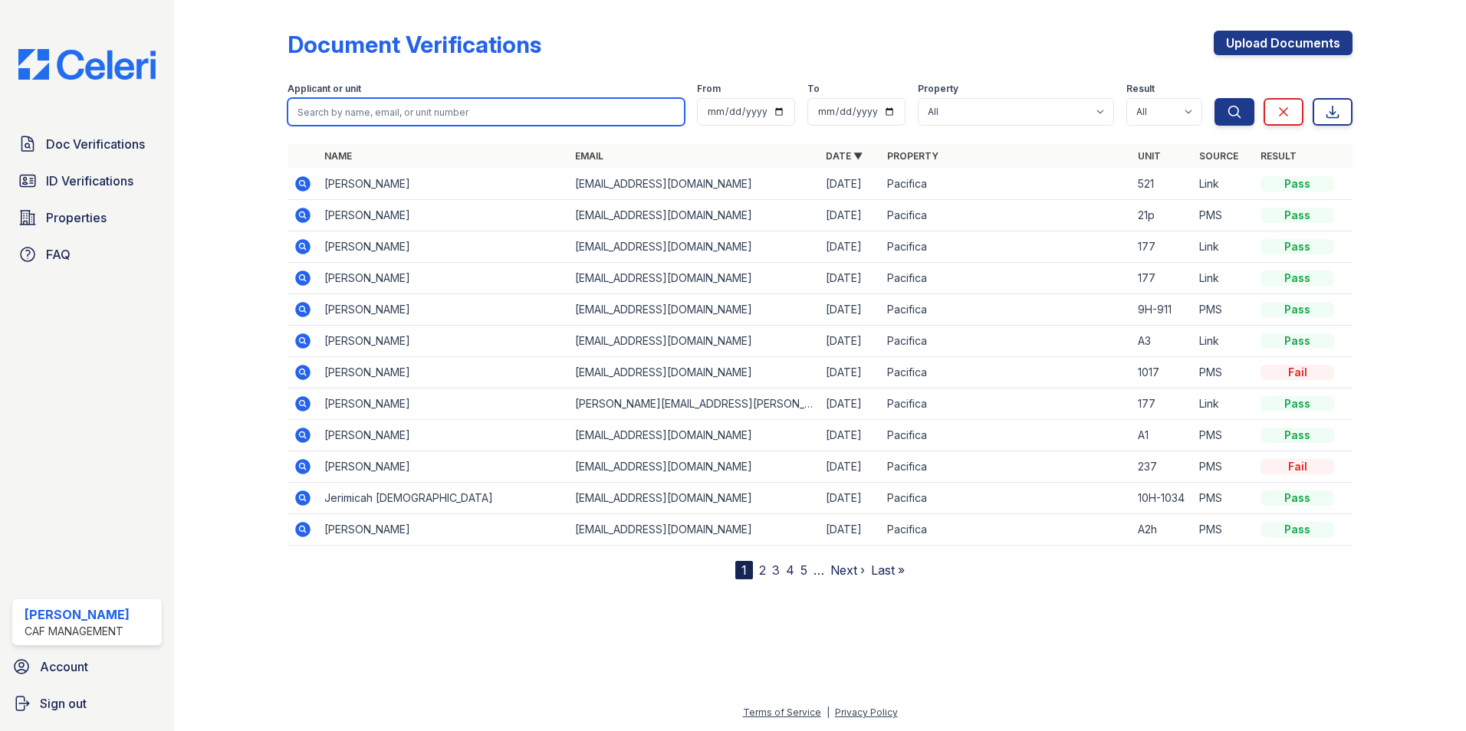
click at [402, 109] on input "search" at bounding box center [485, 112] width 397 height 28
type input "mitchell"
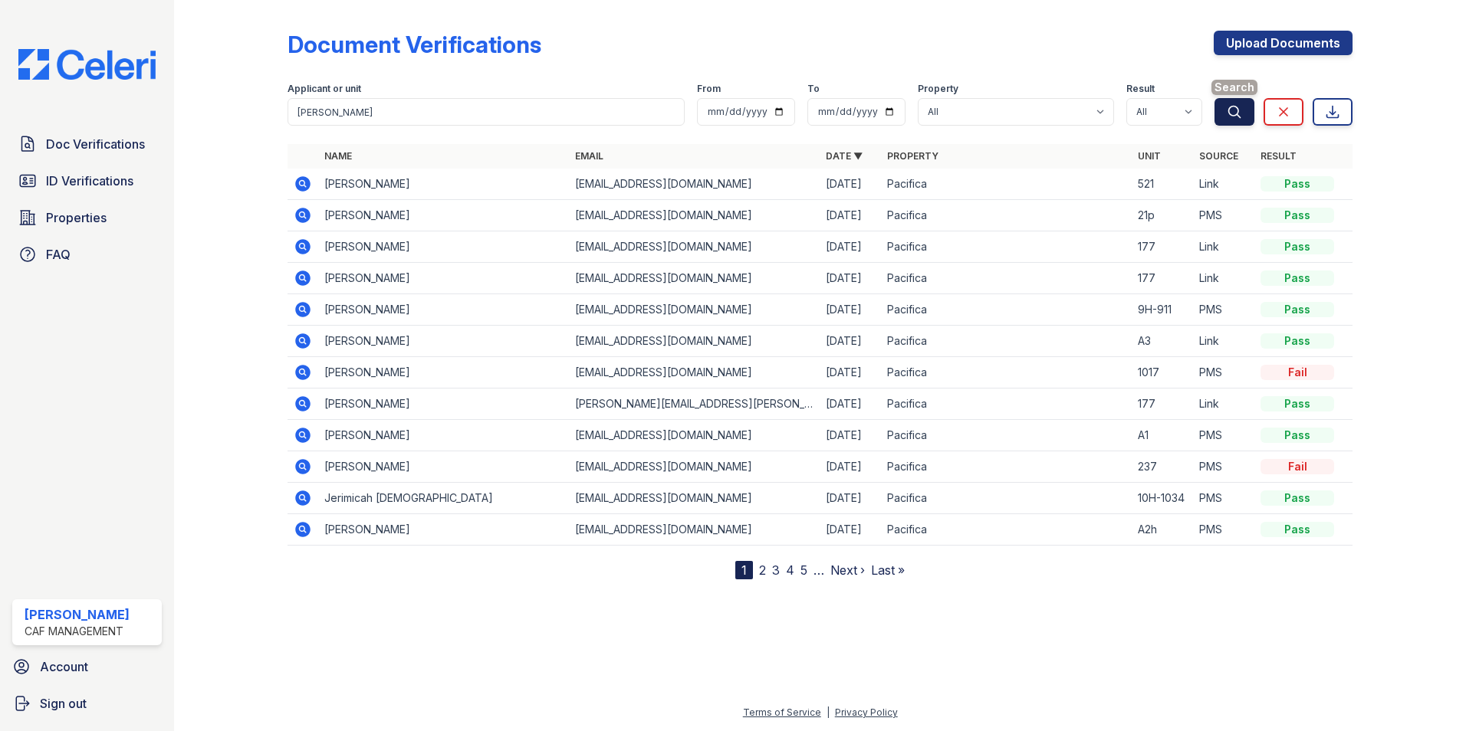
click at [1231, 106] on icon "submit" at bounding box center [1234, 111] width 15 height 15
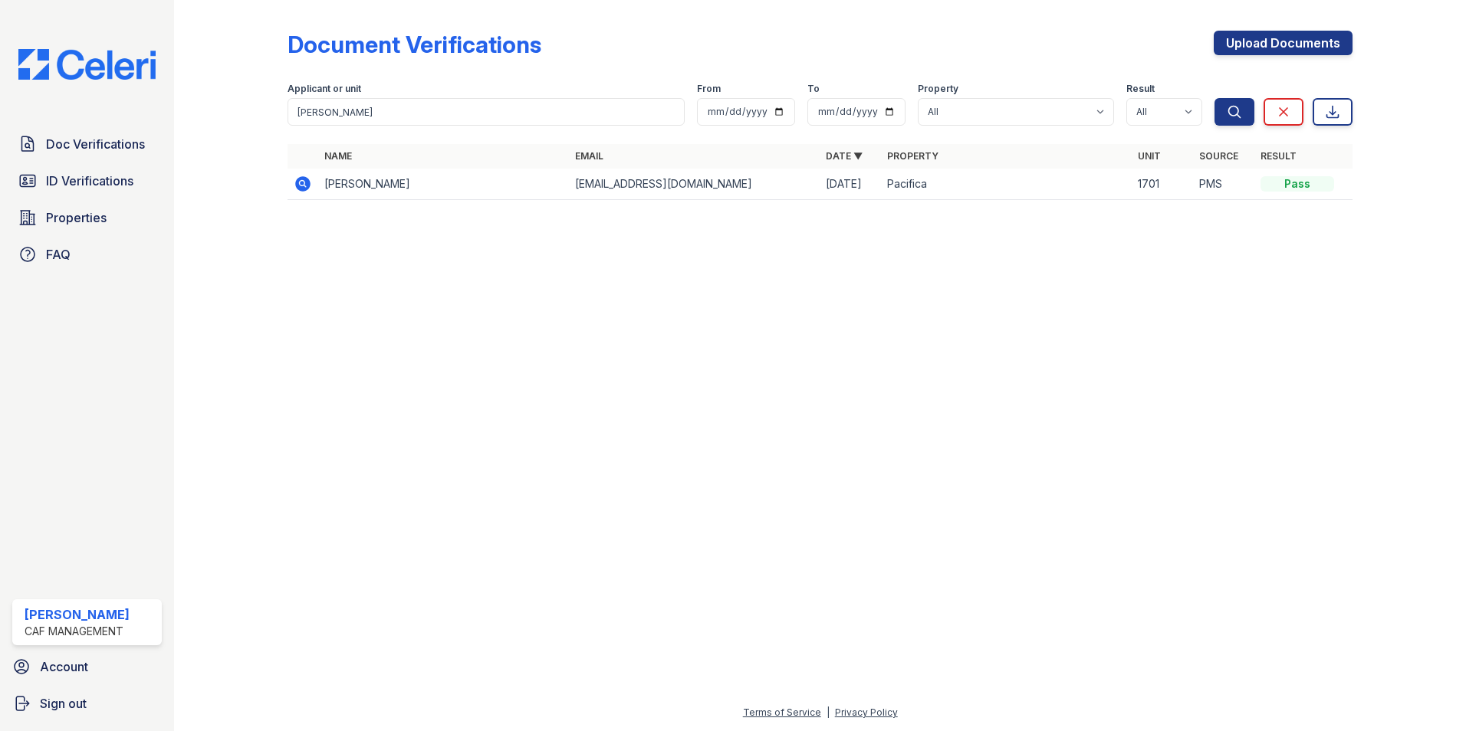
click at [308, 186] on icon at bounding box center [302, 183] width 15 height 15
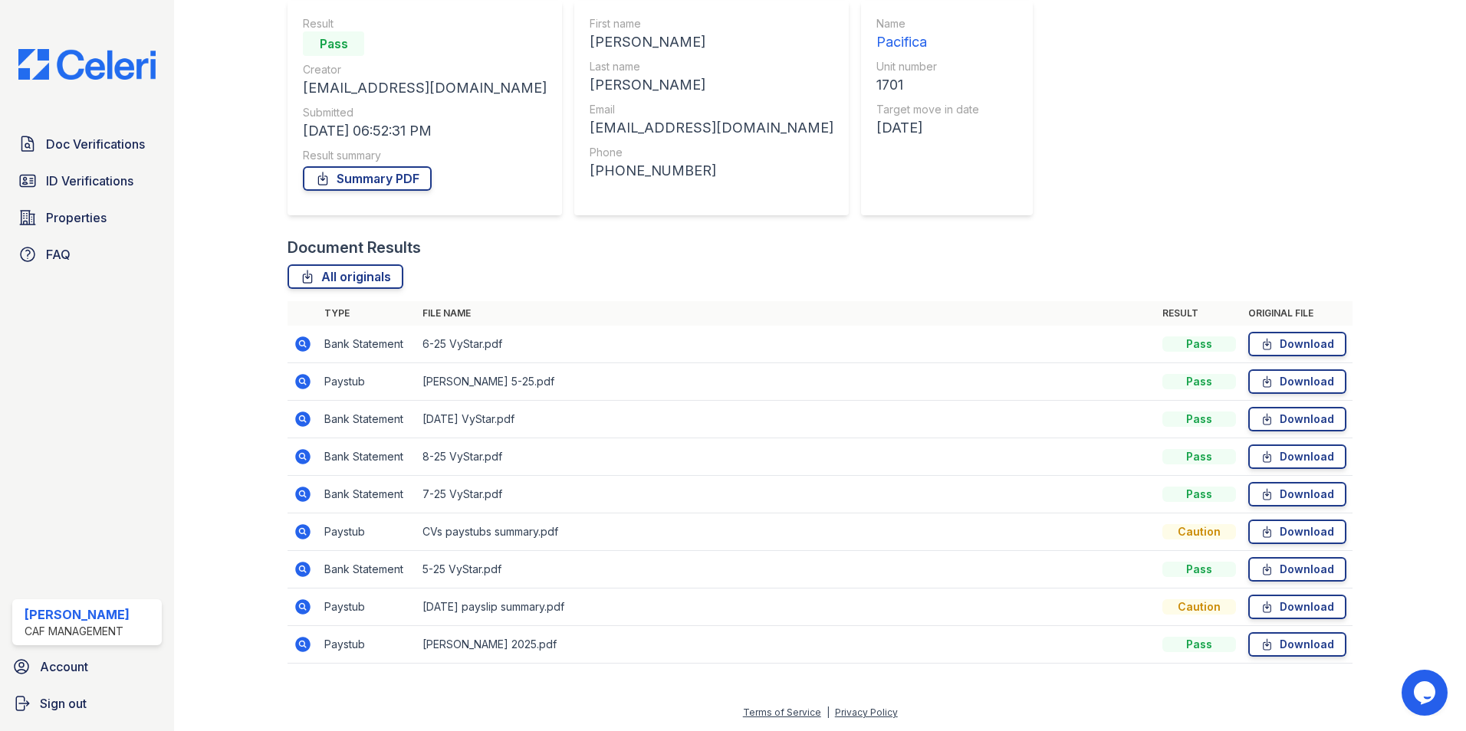
click at [300, 350] on icon at bounding box center [302, 344] width 15 height 15
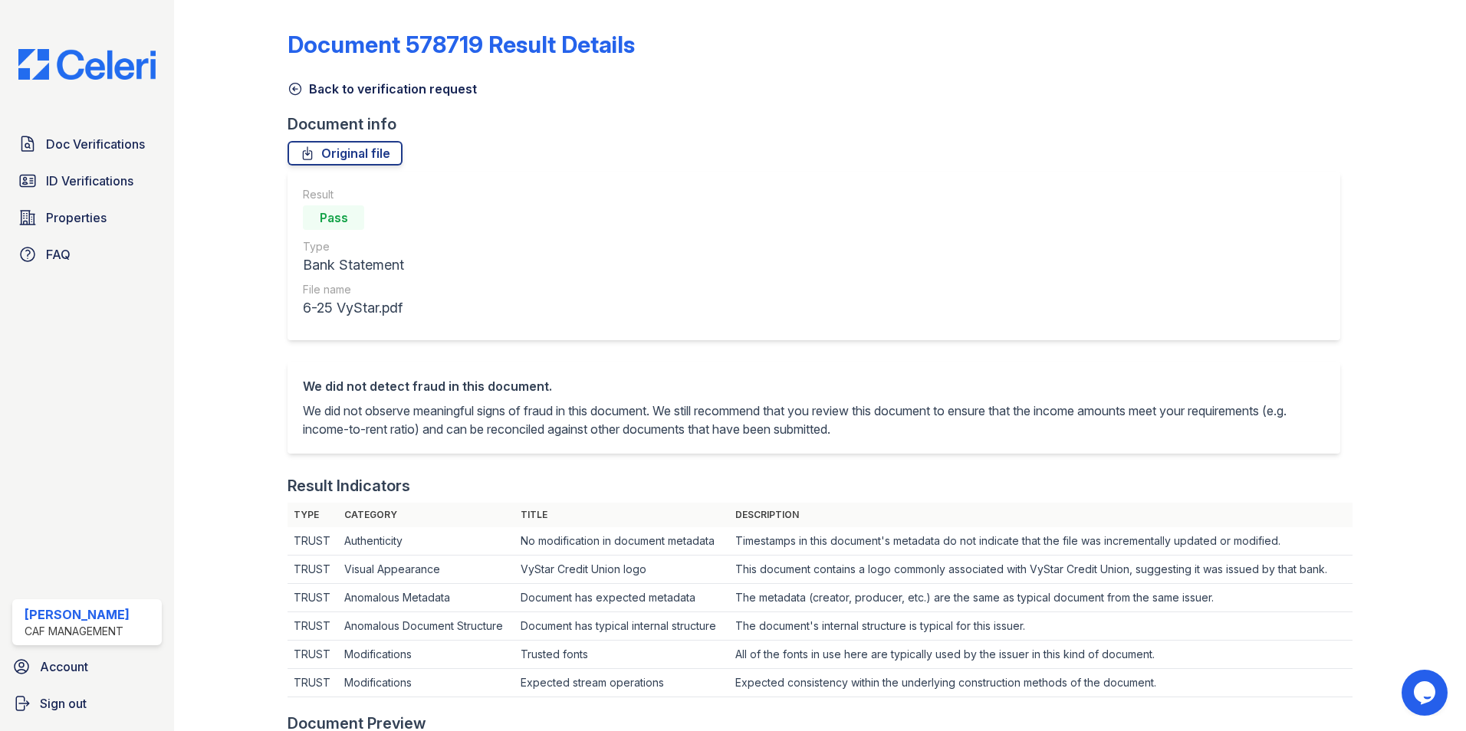
click at [298, 91] on icon at bounding box center [294, 88] width 15 height 15
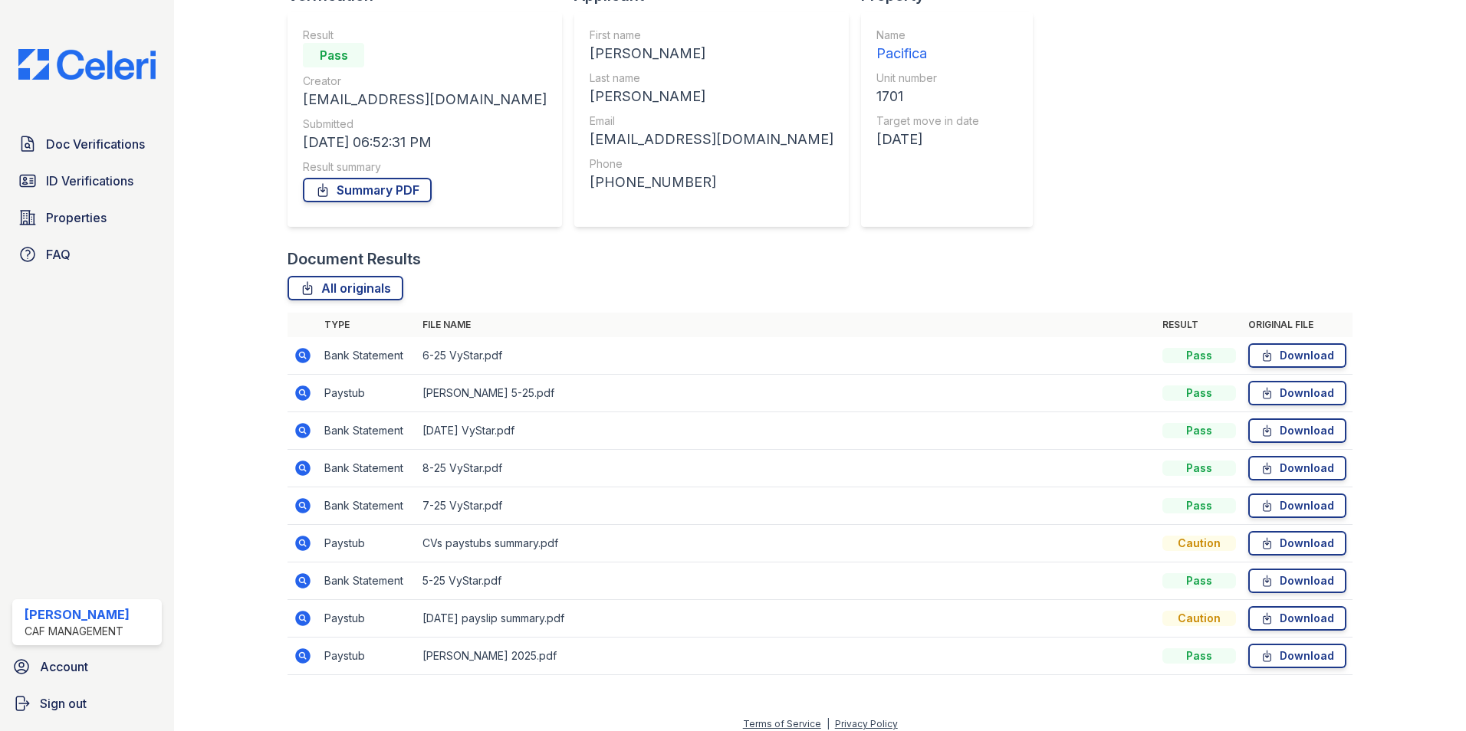
scroll to position [140, 0]
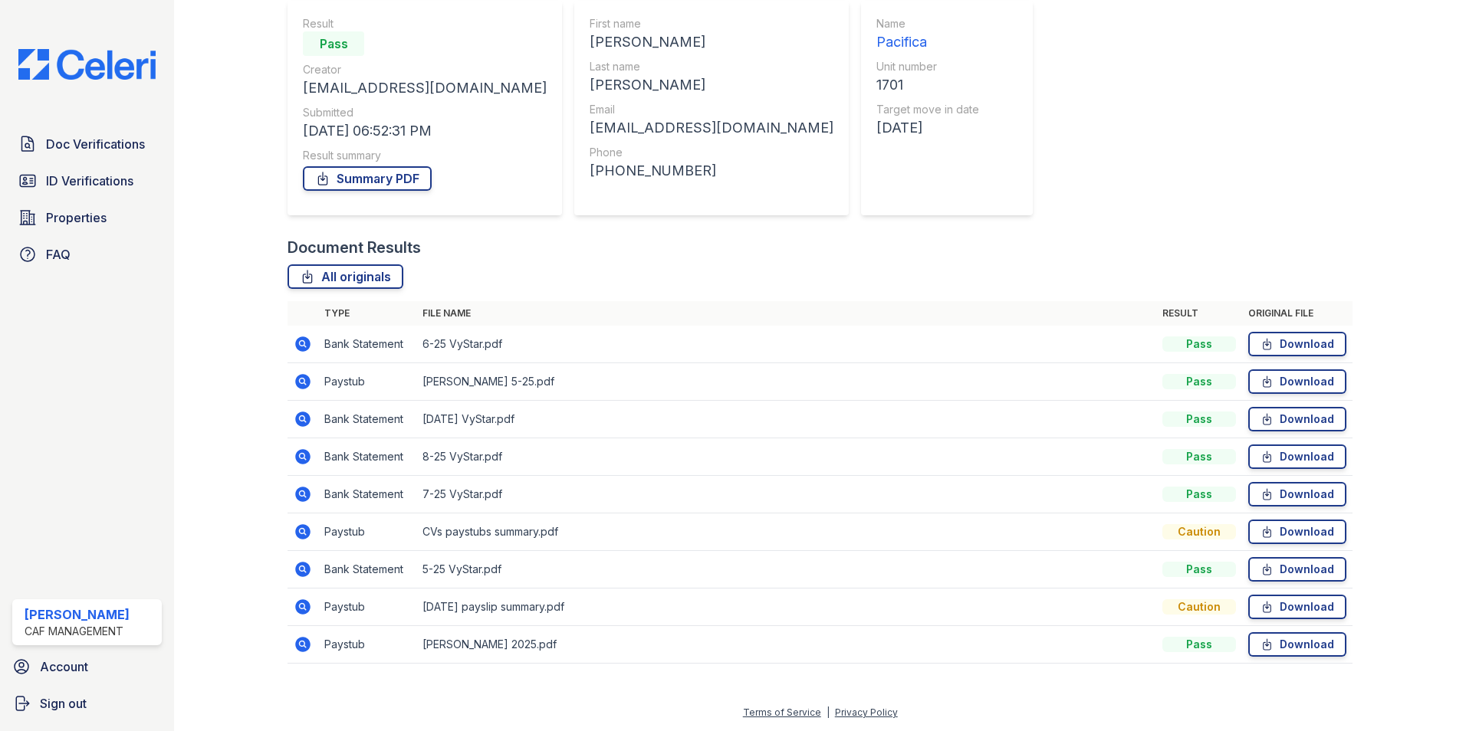
click at [297, 419] on icon at bounding box center [302, 419] width 15 height 15
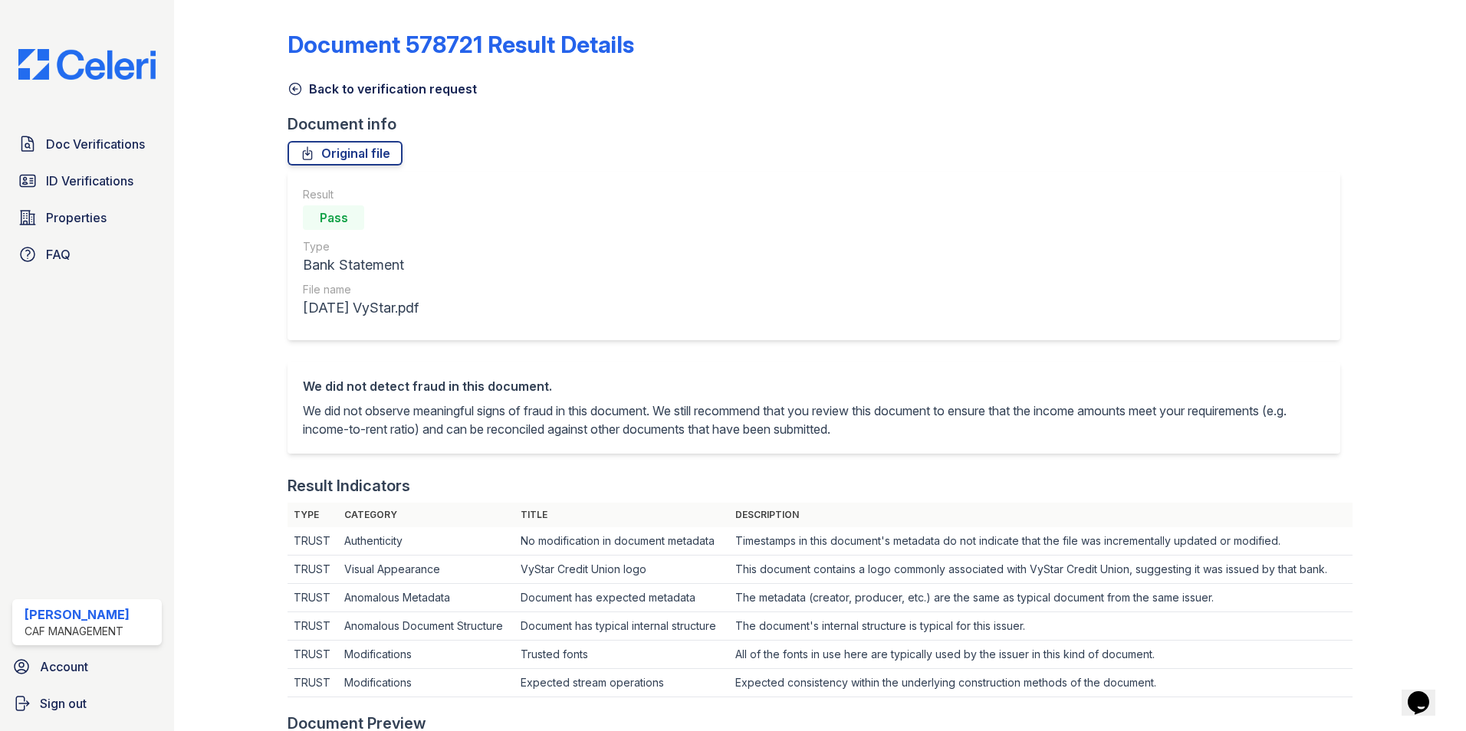
click at [296, 93] on icon at bounding box center [294, 88] width 15 height 15
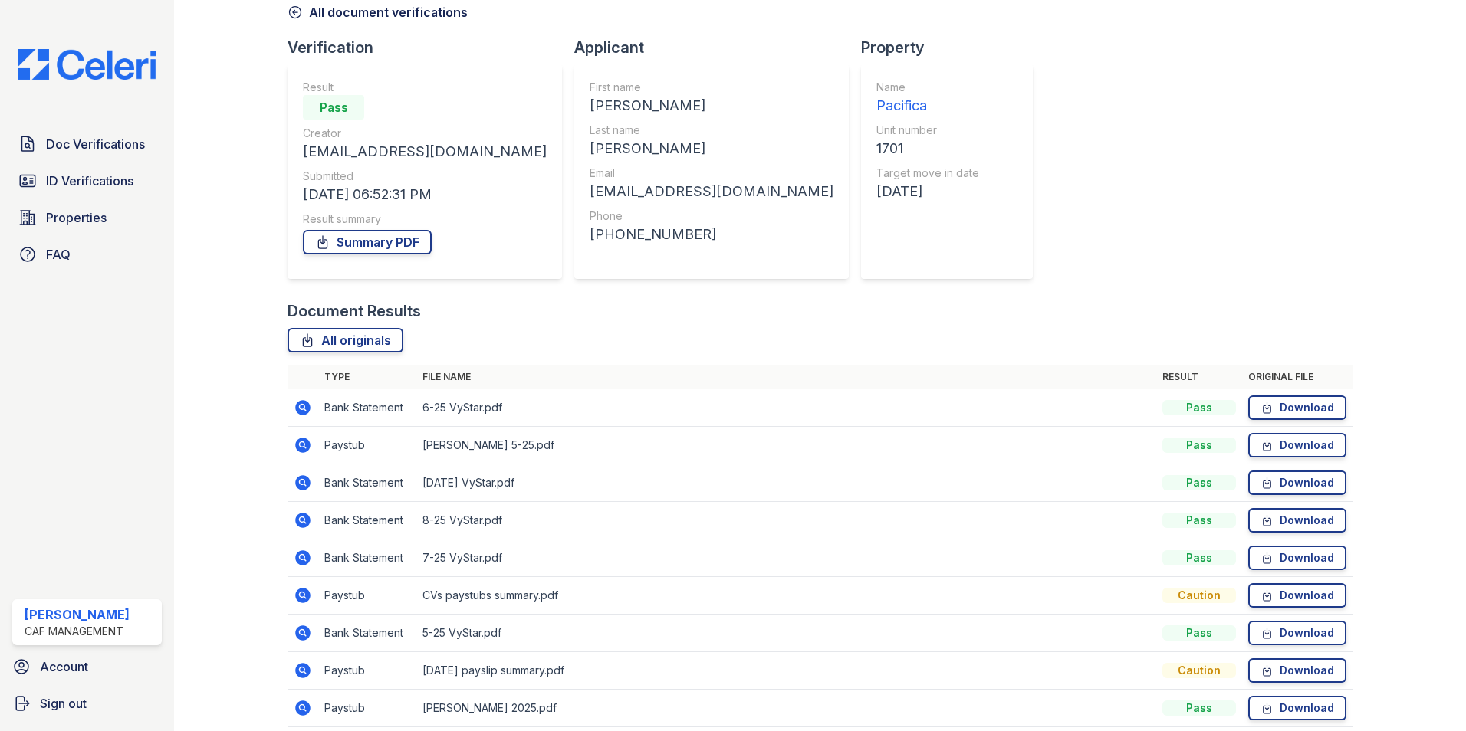
scroll to position [140, 0]
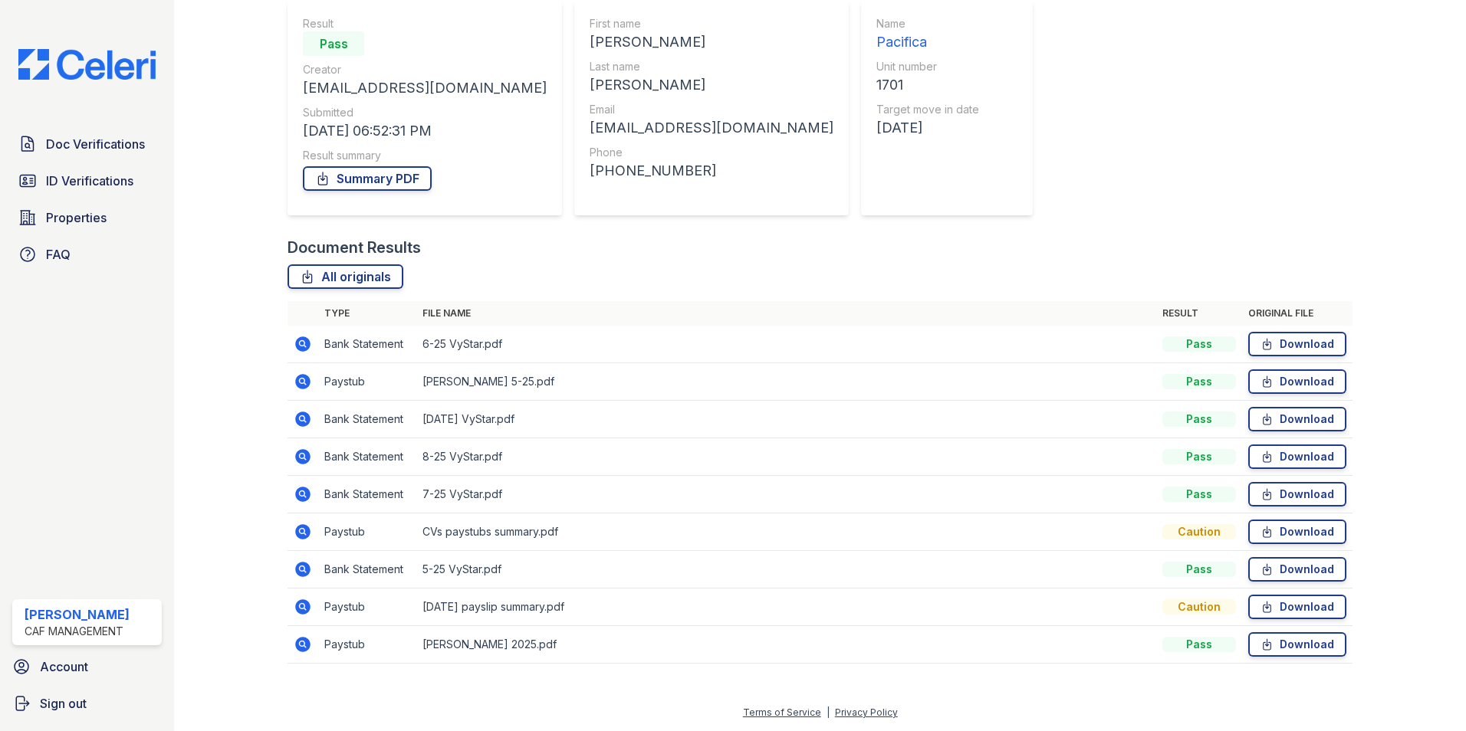
click at [301, 494] on icon at bounding box center [302, 493] width 4 height 4
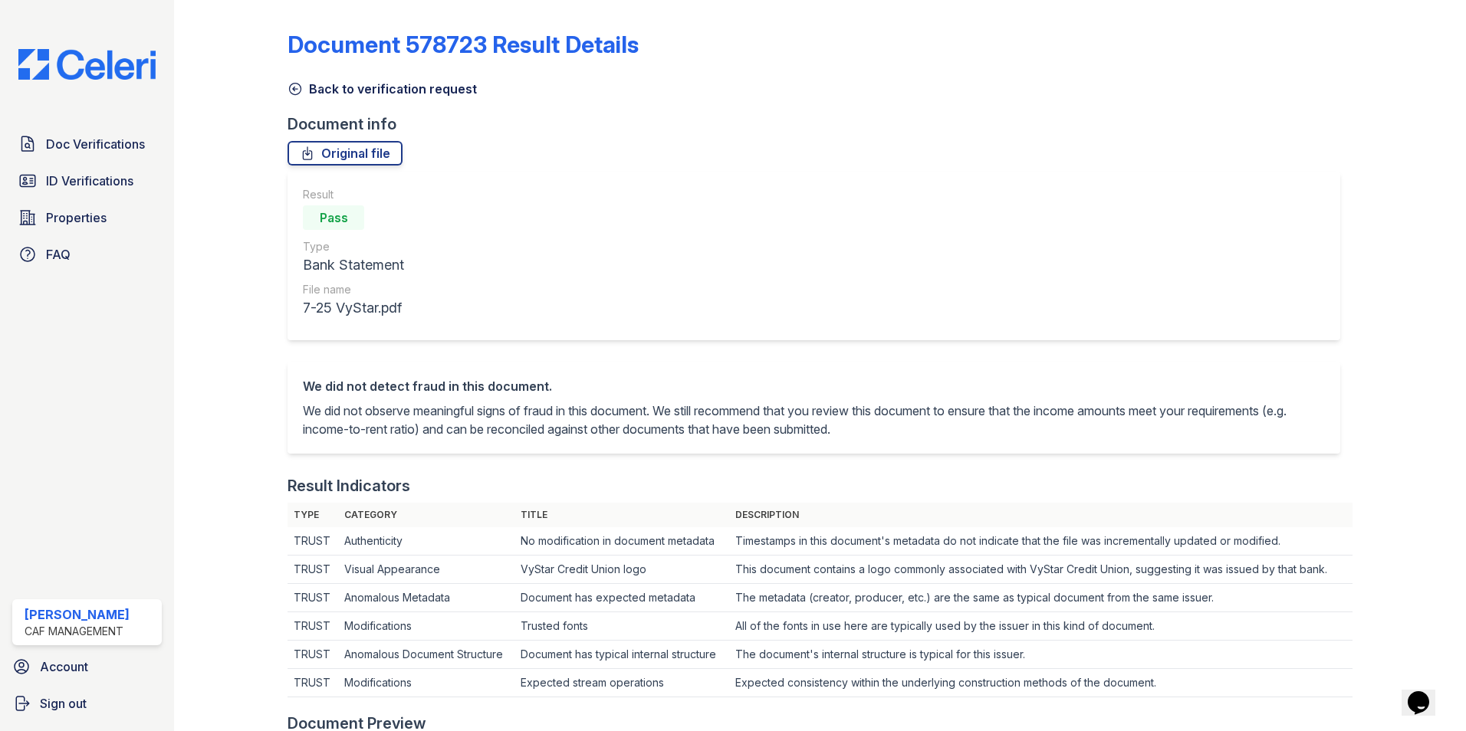
click at [290, 87] on icon at bounding box center [295, 89] width 11 height 11
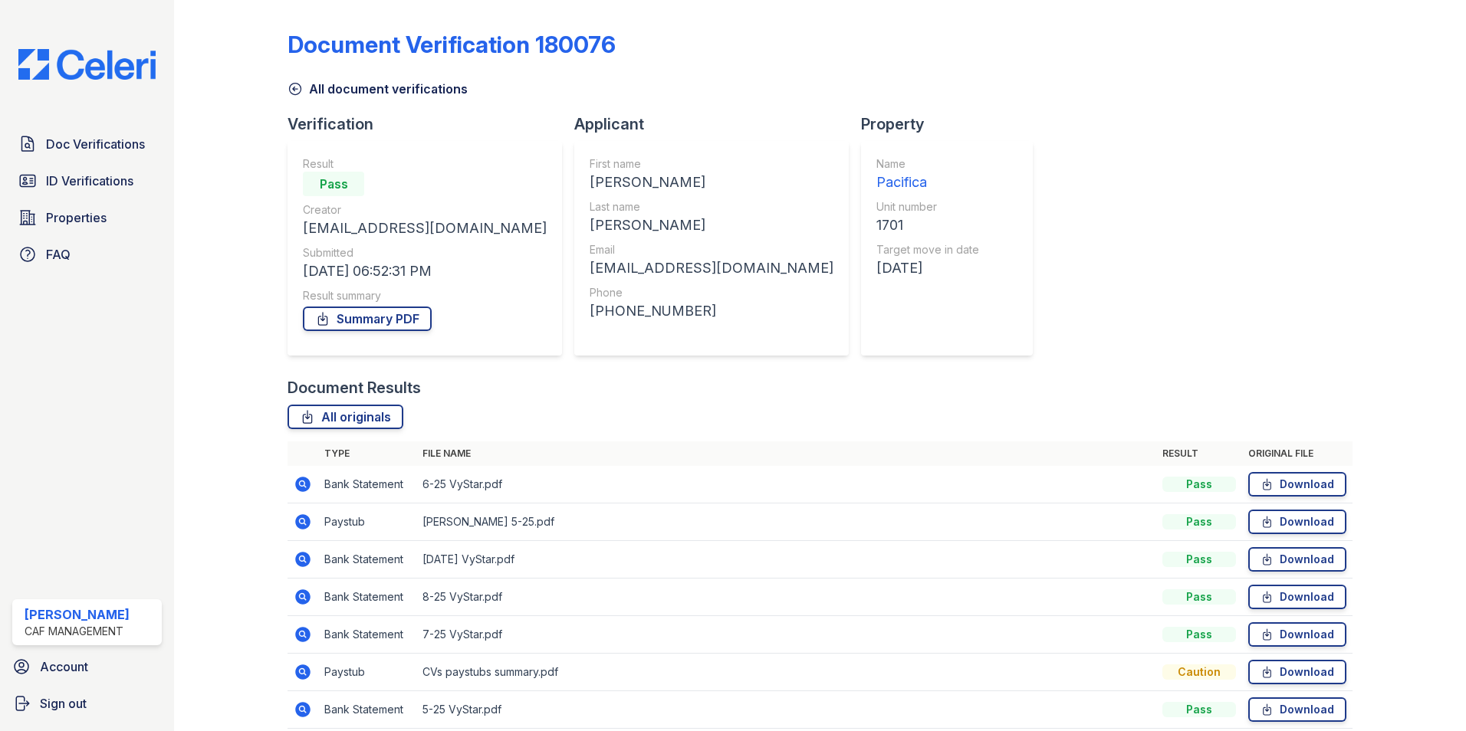
scroll to position [140, 0]
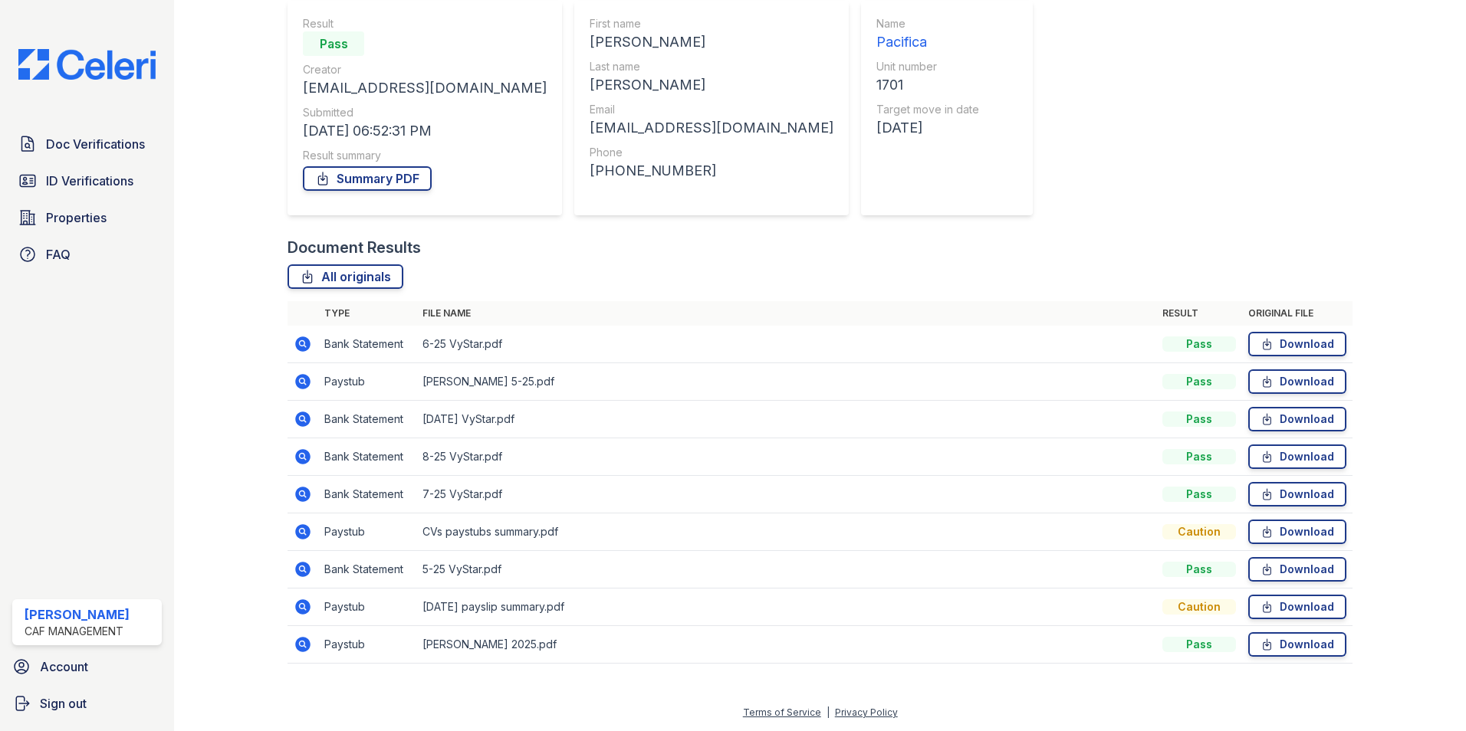
click at [297, 569] on icon at bounding box center [302, 569] width 15 height 15
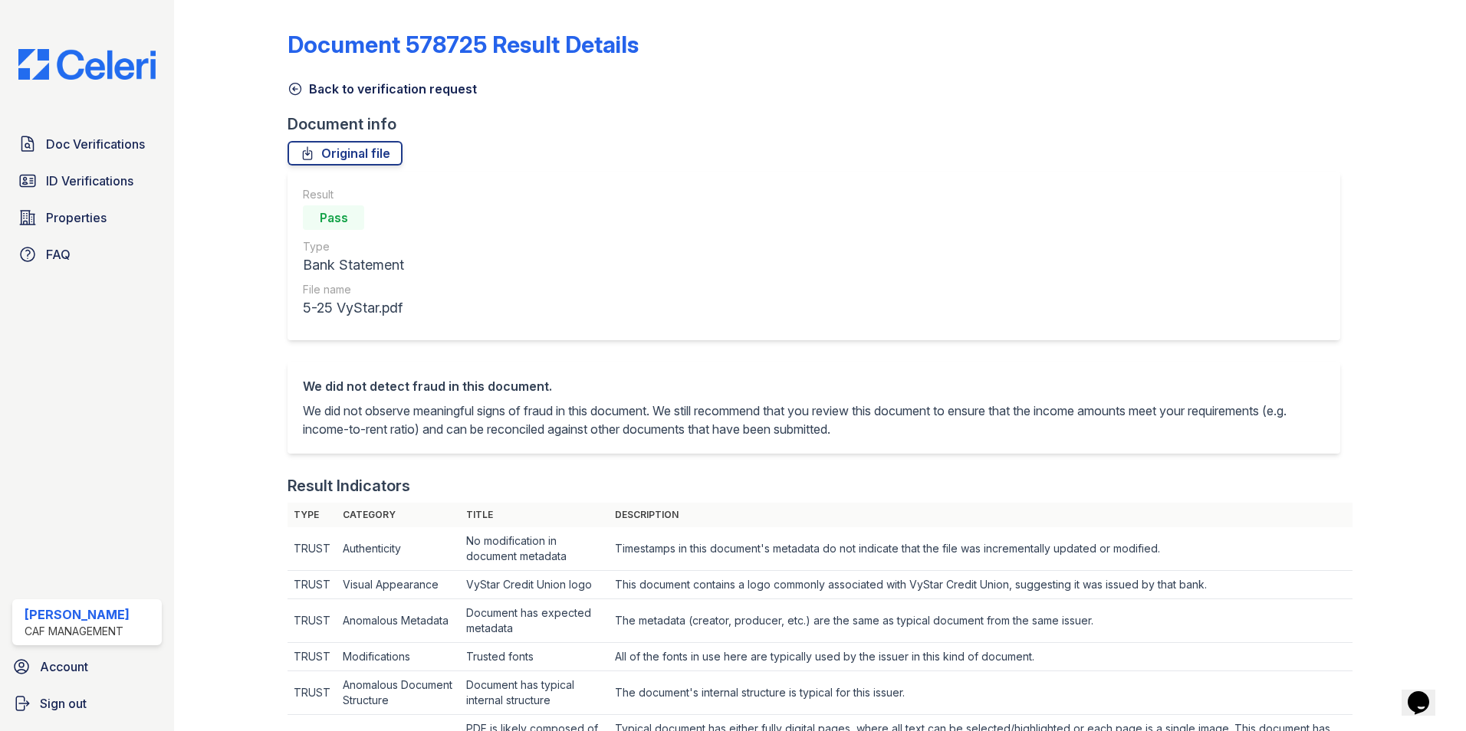
click at [295, 90] on icon at bounding box center [294, 88] width 15 height 15
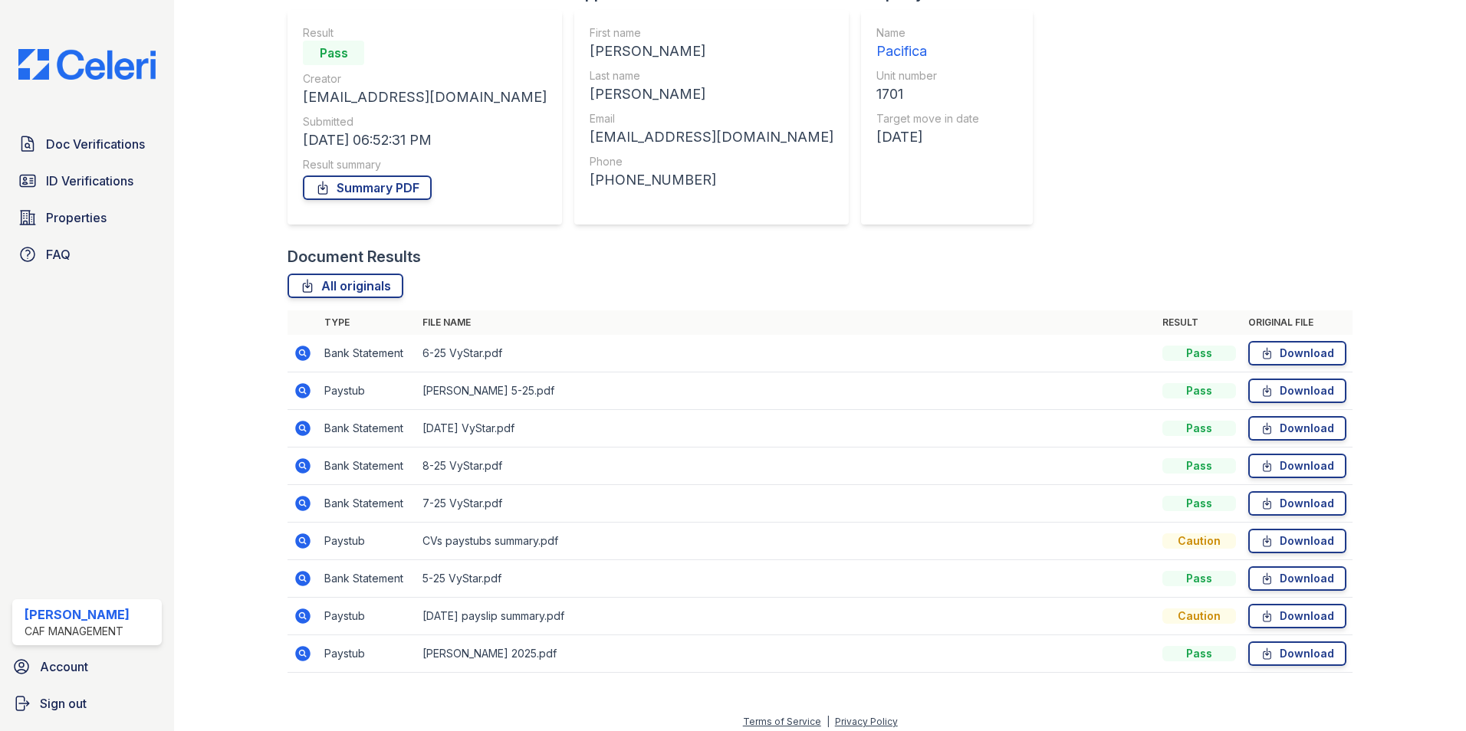
scroll to position [140, 0]
